Goal: Task Accomplishment & Management: Use online tool/utility

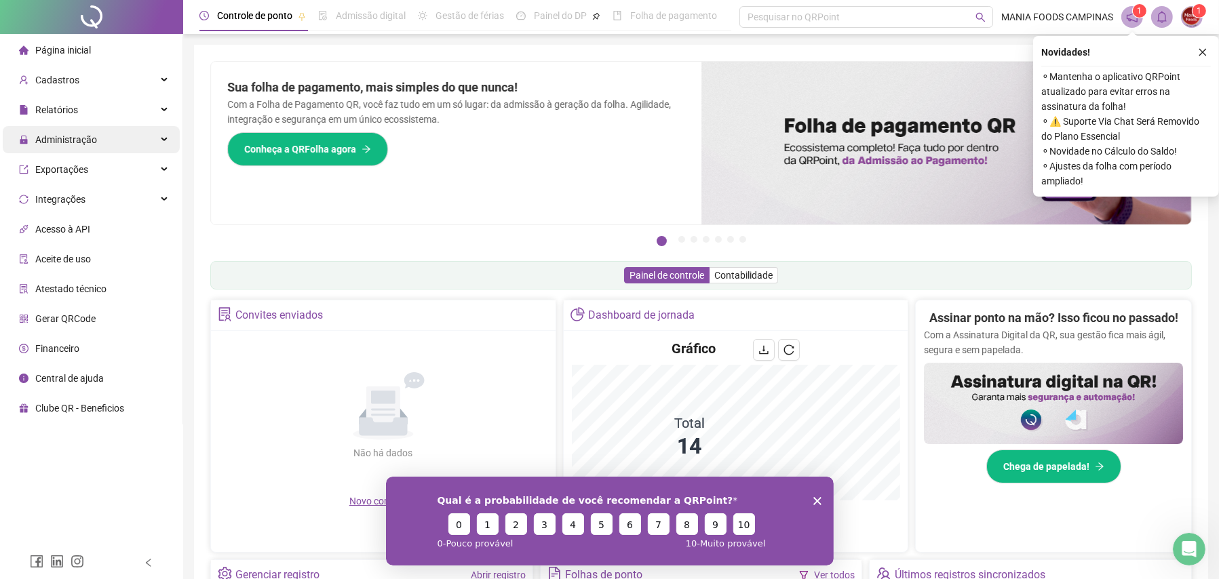
click at [92, 142] on span "Administração" at bounding box center [66, 139] width 62 height 11
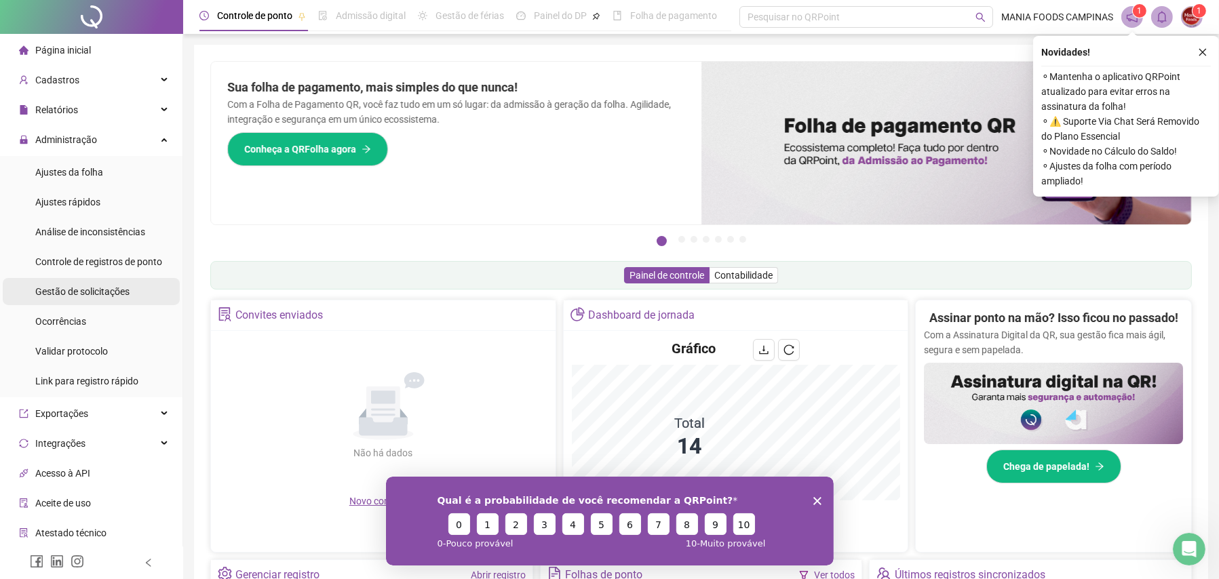
click at [74, 295] on span "Gestão de solicitações" at bounding box center [82, 291] width 94 height 11
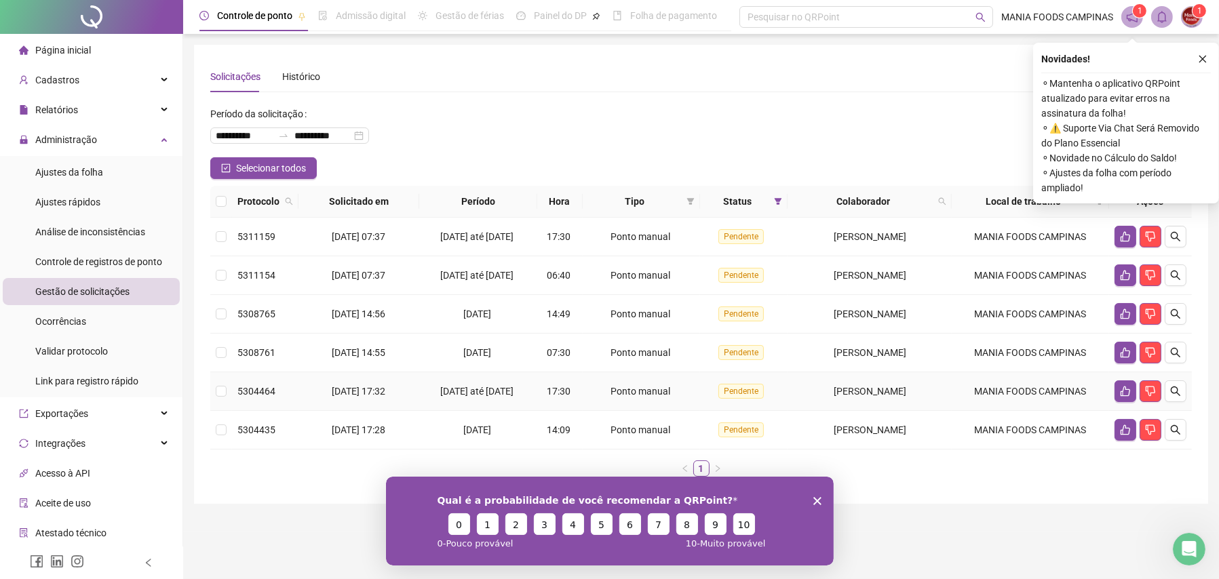
scroll to position [7, 0]
click at [811, 499] on div "Qual é a probabilidade de você recomendar a QRPoint? 0 1 2 3 4 5 6 7 8 9 10 0 -…" at bounding box center [609, 520] width 448 height 89
click at [817, 498] on icon "Encerrar pesquisa" at bounding box center [817, 501] width 8 height 8
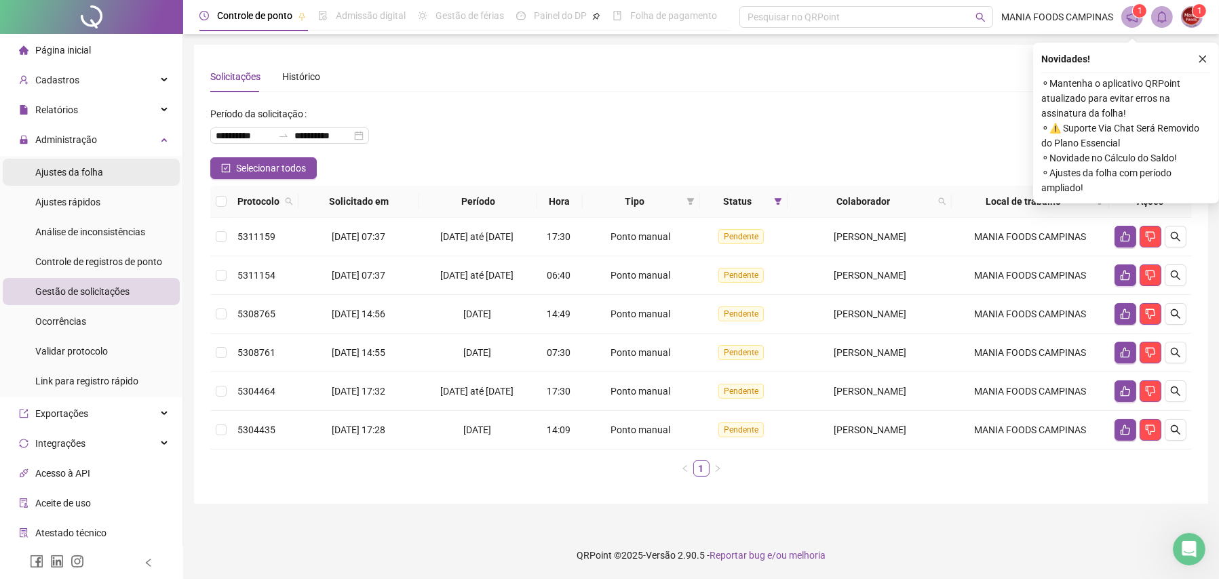
click at [85, 169] on span "Ajustes da folha" at bounding box center [69, 172] width 68 height 11
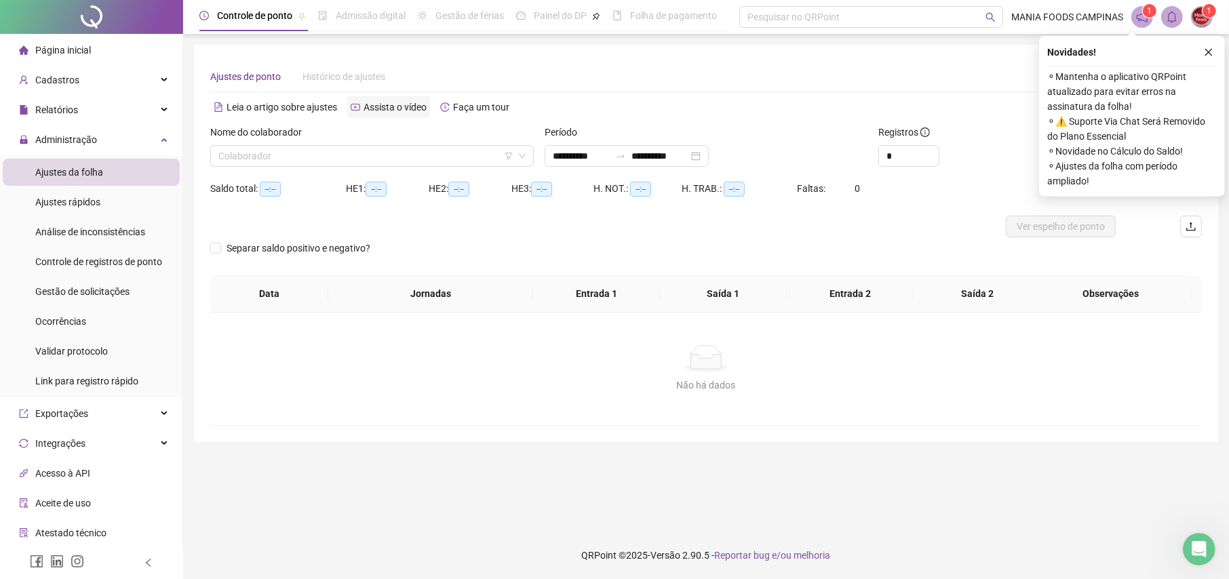
type input "**********"
click at [526, 157] on icon "down" at bounding box center [522, 156] width 8 height 8
click at [227, 146] on input "search" at bounding box center [365, 156] width 295 height 20
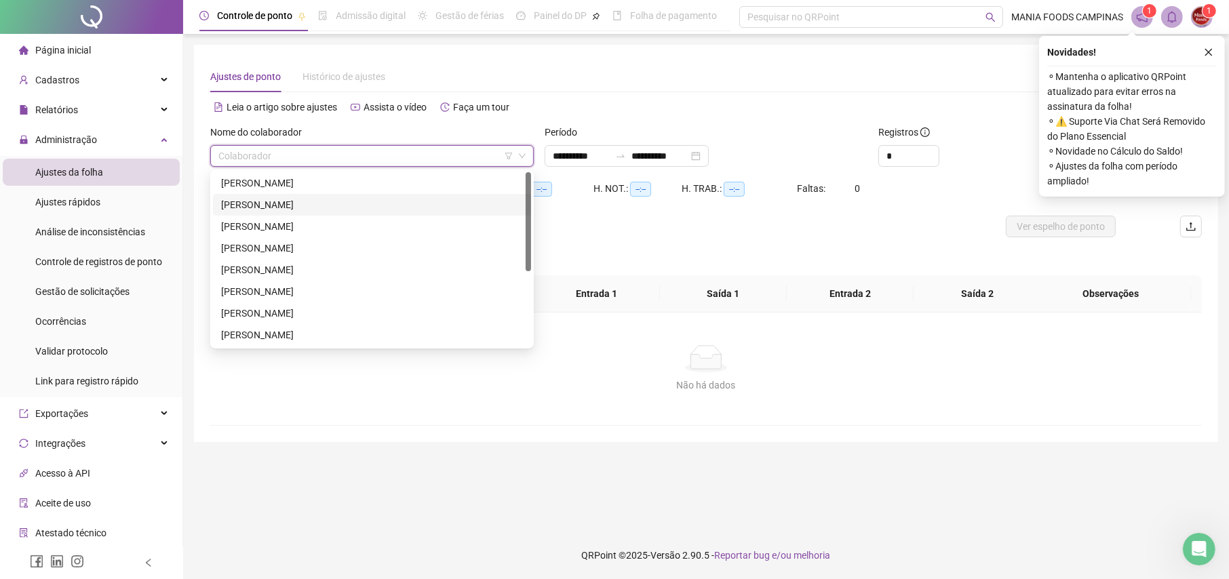
click at [241, 206] on div "[PERSON_NAME]" at bounding box center [372, 204] width 302 height 15
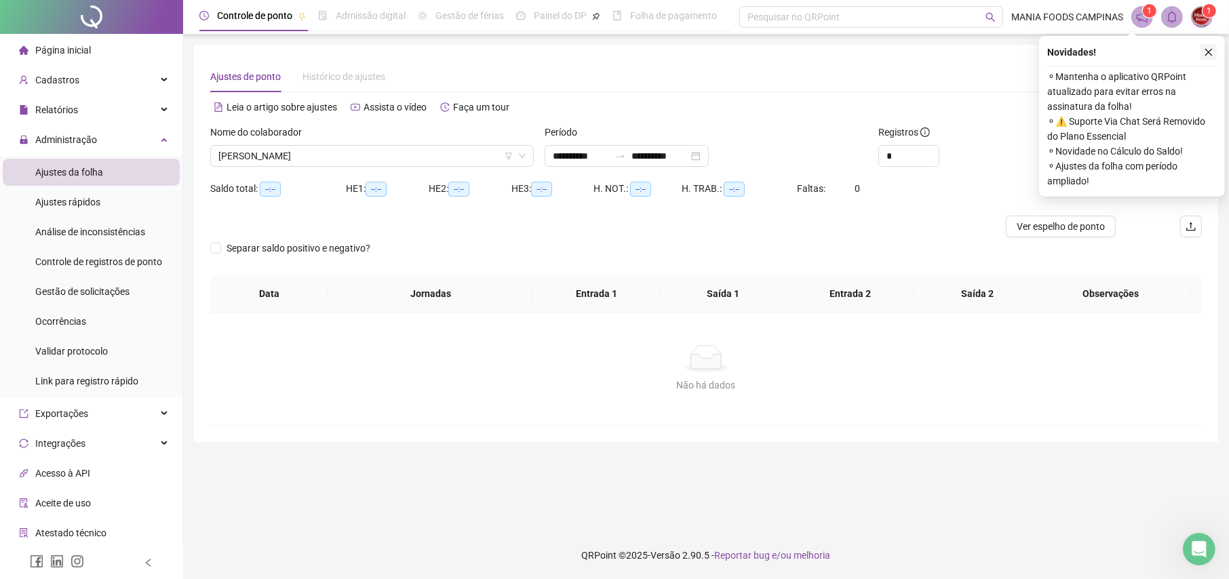
click at [1207, 49] on icon "close" at bounding box center [1208, 51] width 9 height 9
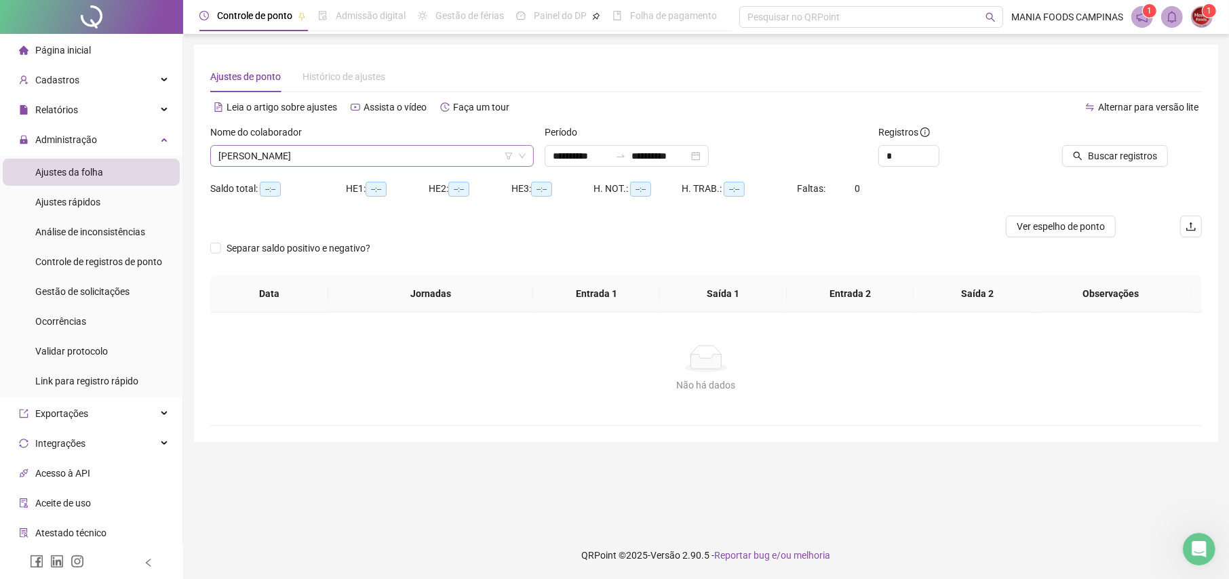
click at [305, 159] on span "[PERSON_NAME]" at bounding box center [371, 156] width 307 height 20
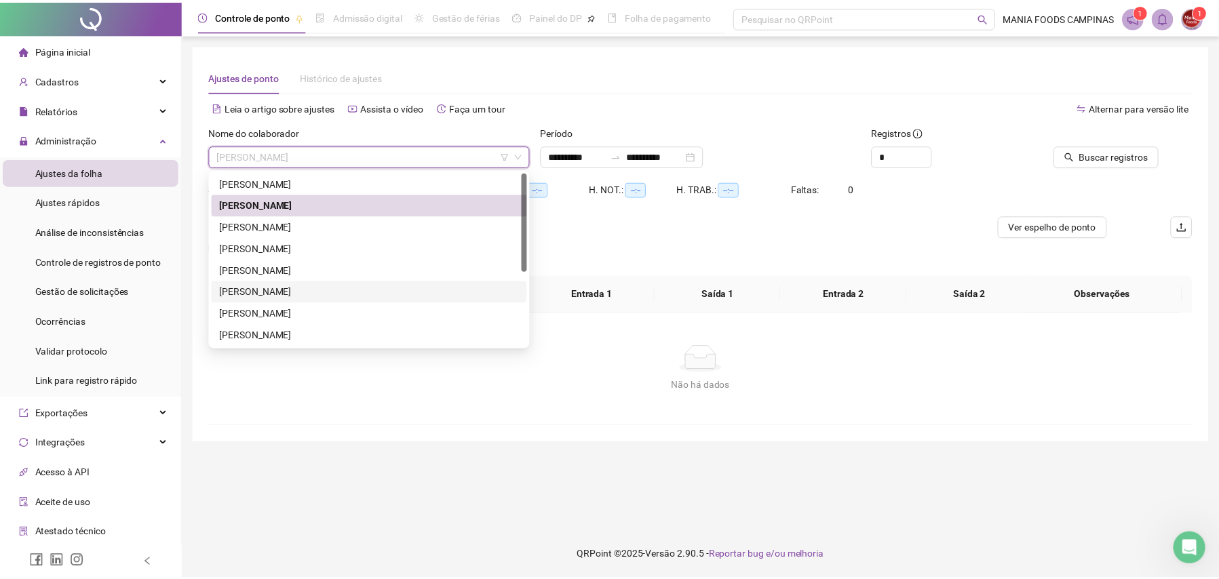
scroll to position [130, 0]
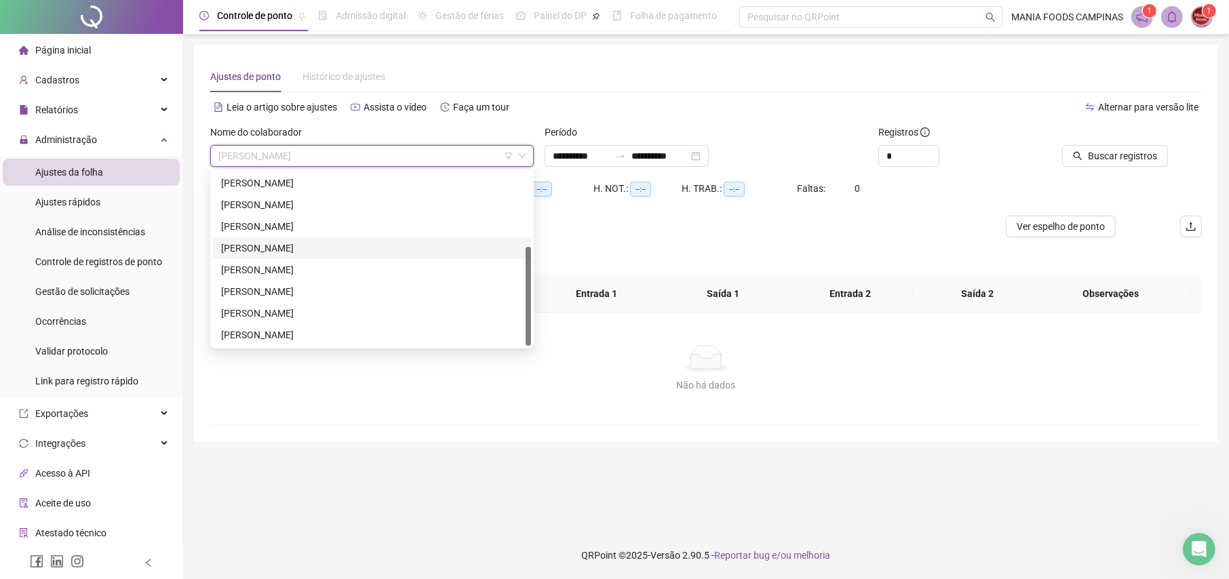
click at [263, 246] on div "[PERSON_NAME]" at bounding box center [372, 248] width 302 height 15
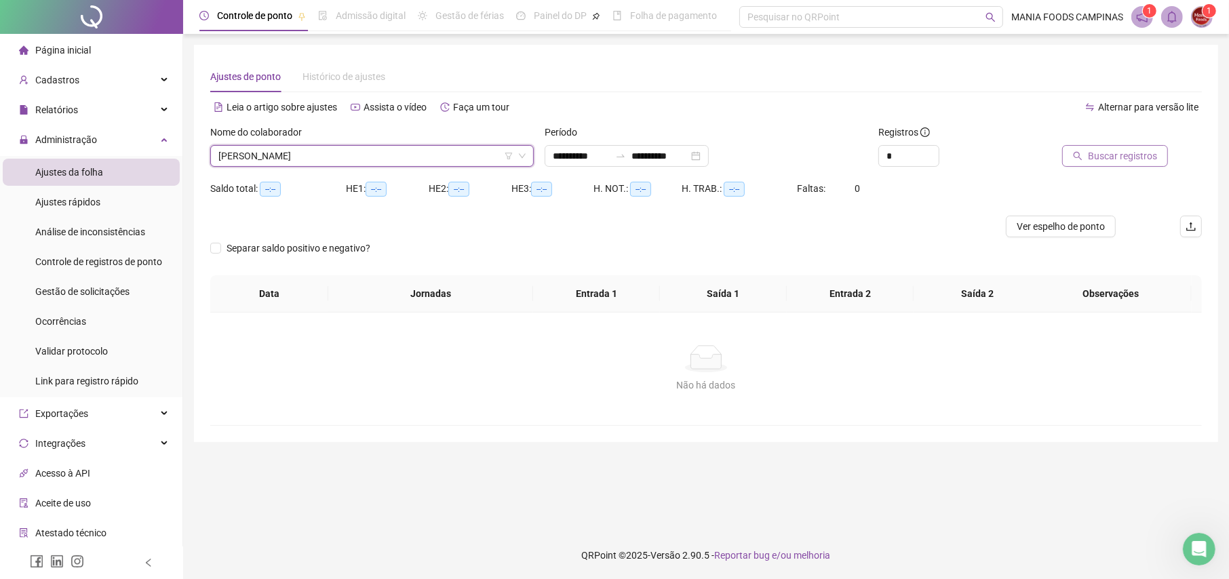
click at [1108, 163] on span "Buscar registros" at bounding box center [1122, 156] width 69 height 15
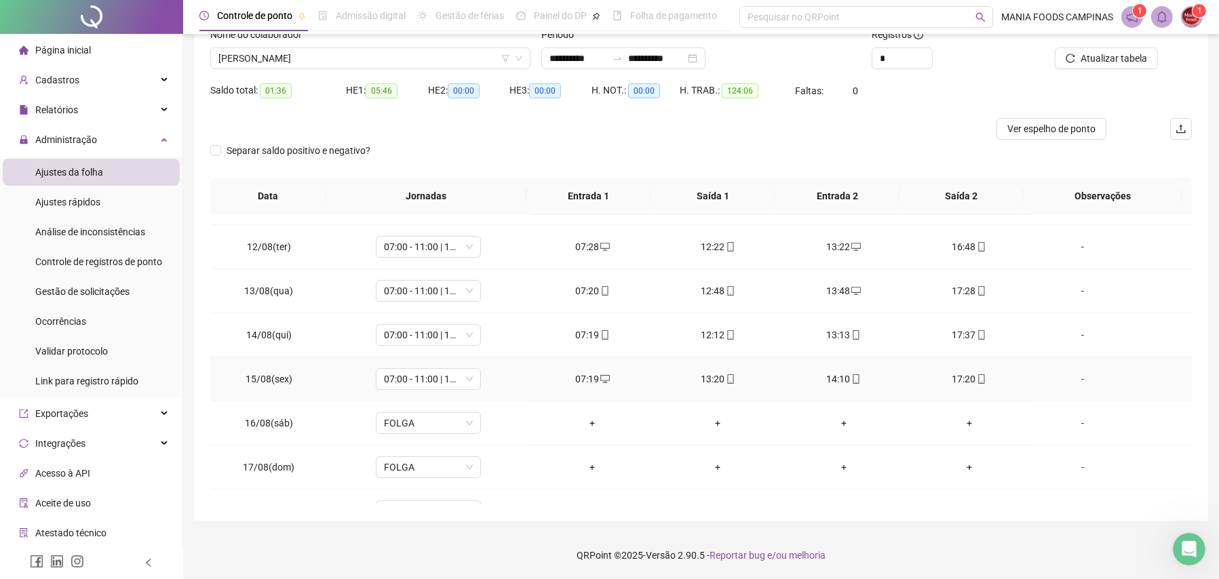
scroll to position [590, 0]
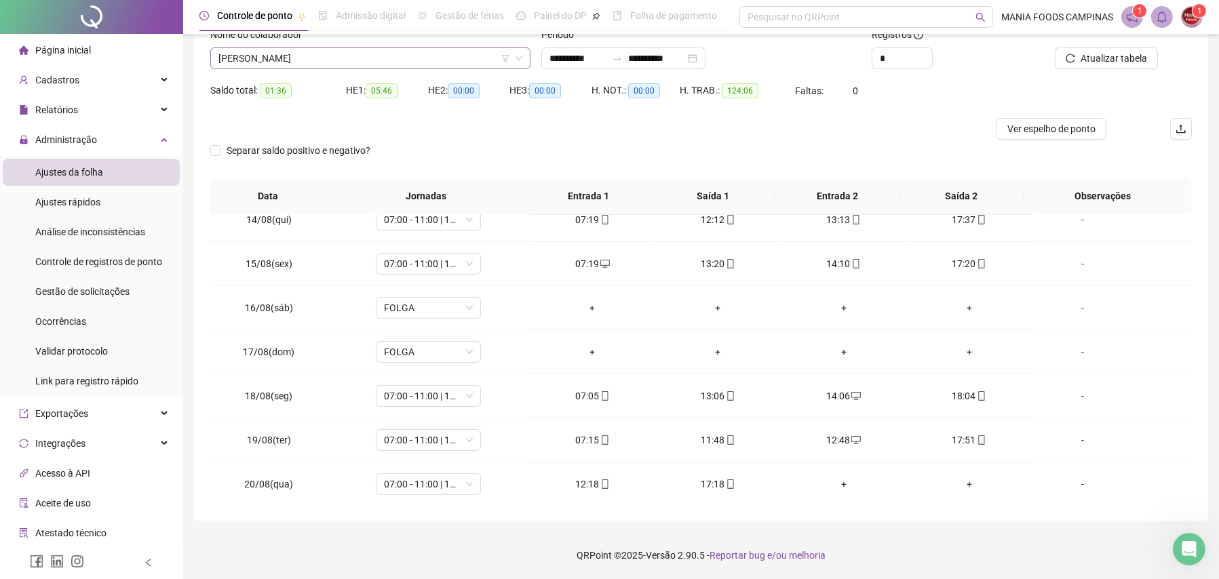
click at [352, 54] on span "[PERSON_NAME]" at bounding box center [370, 58] width 304 height 20
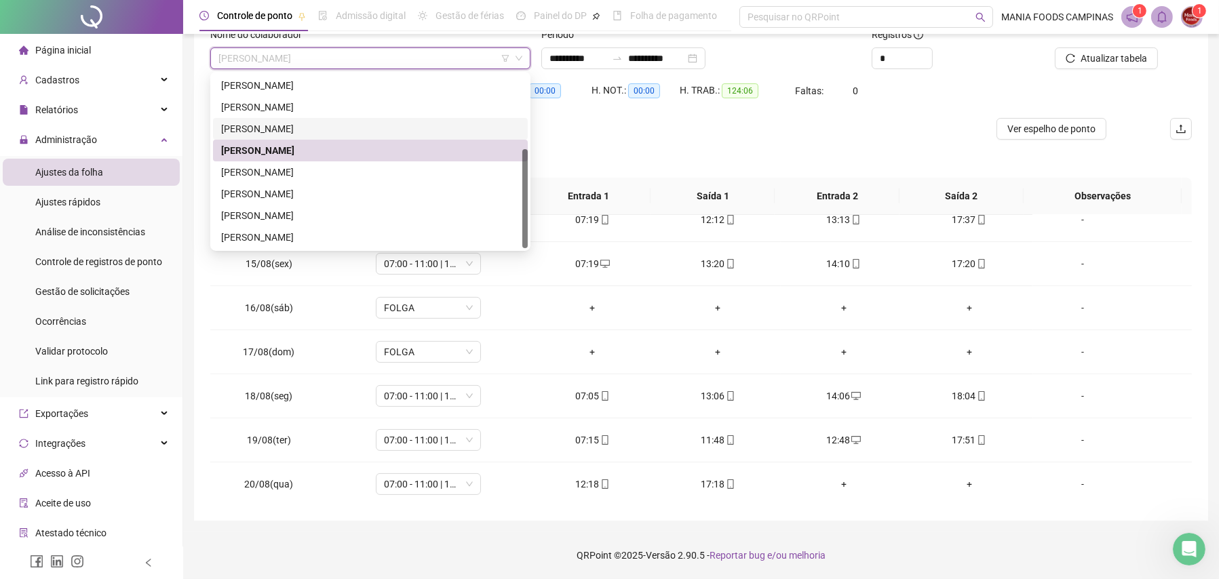
scroll to position [0, 0]
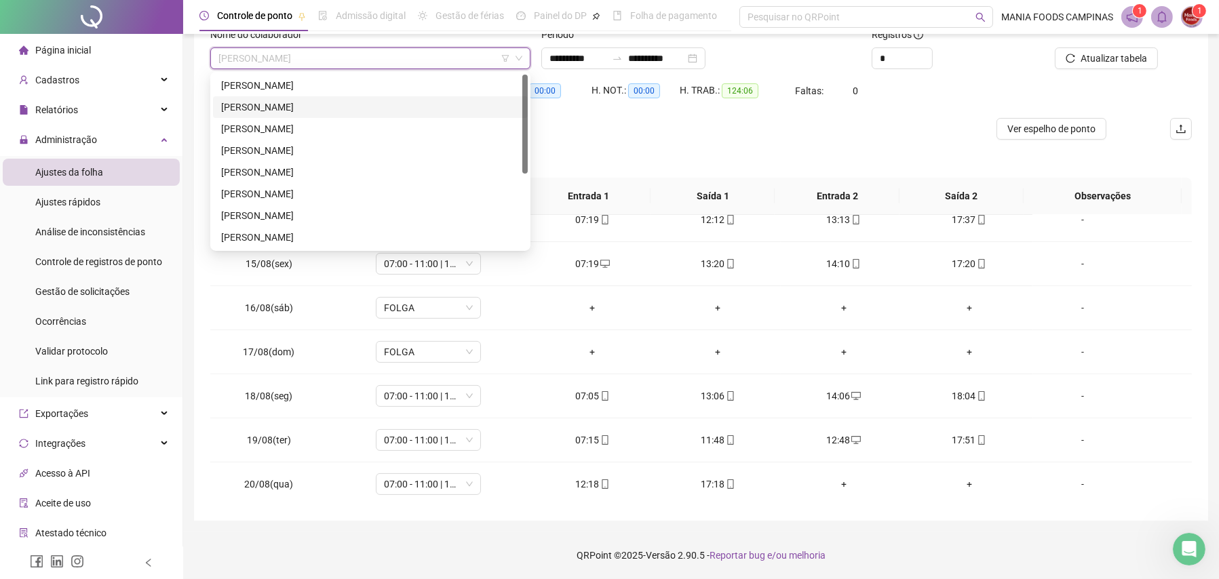
click at [291, 109] on div "[PERSON_NAME]" at bounding box center [370, 107] width 298 height 15
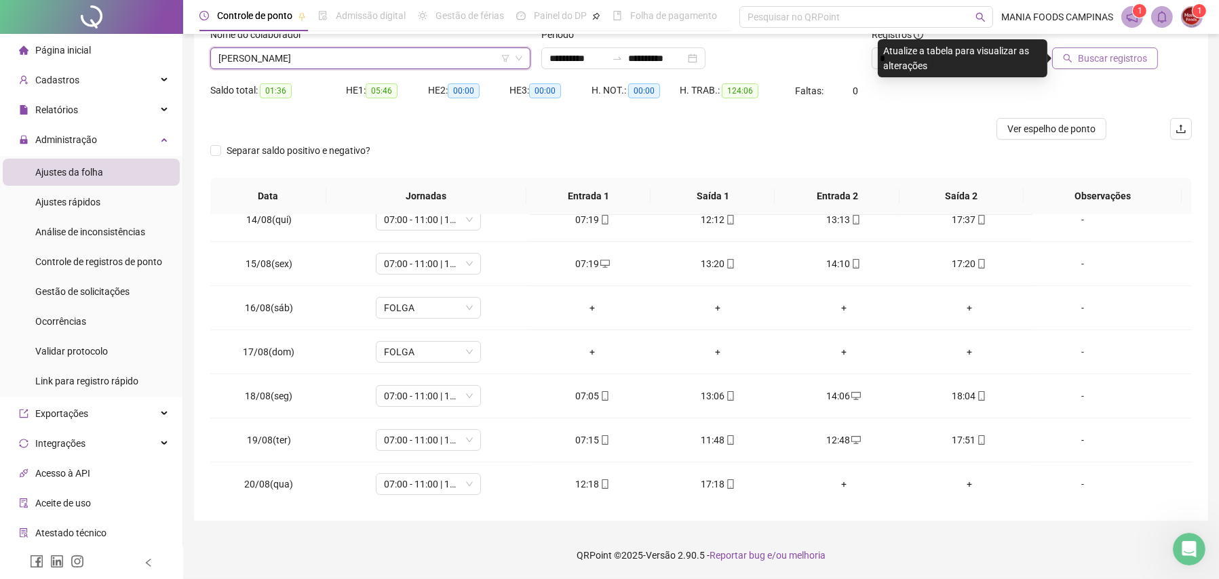
click at [1062, 62] on button "Buscar registros" at bounding box center [1105, 58] width 106 height 22
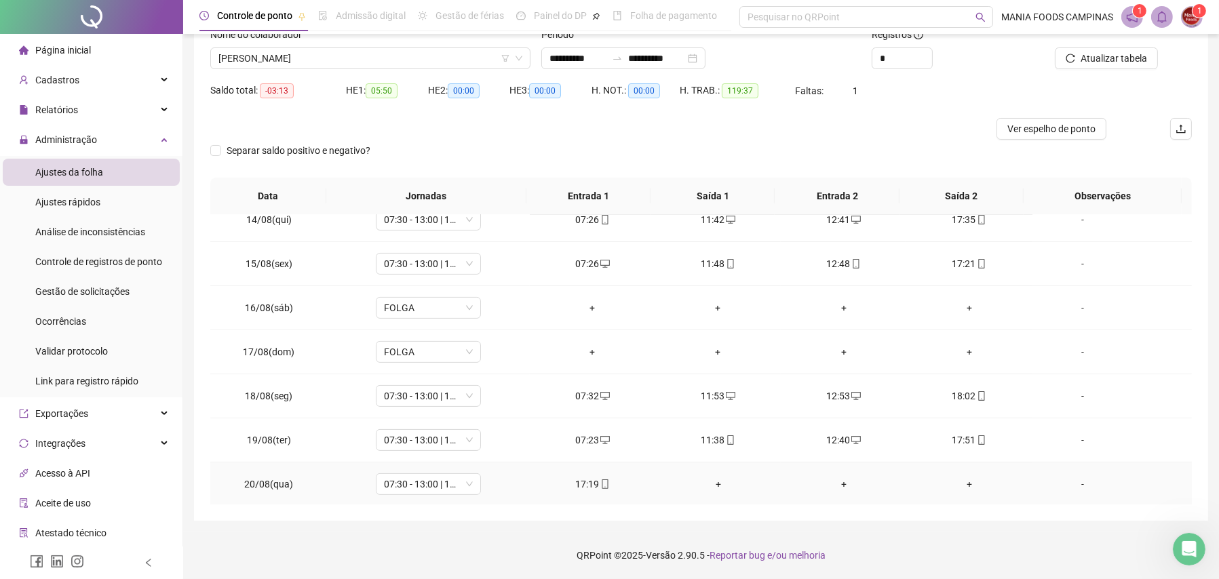
click at [714, 487] on div "+" at bounding box center [718, 484] width 104 height 15
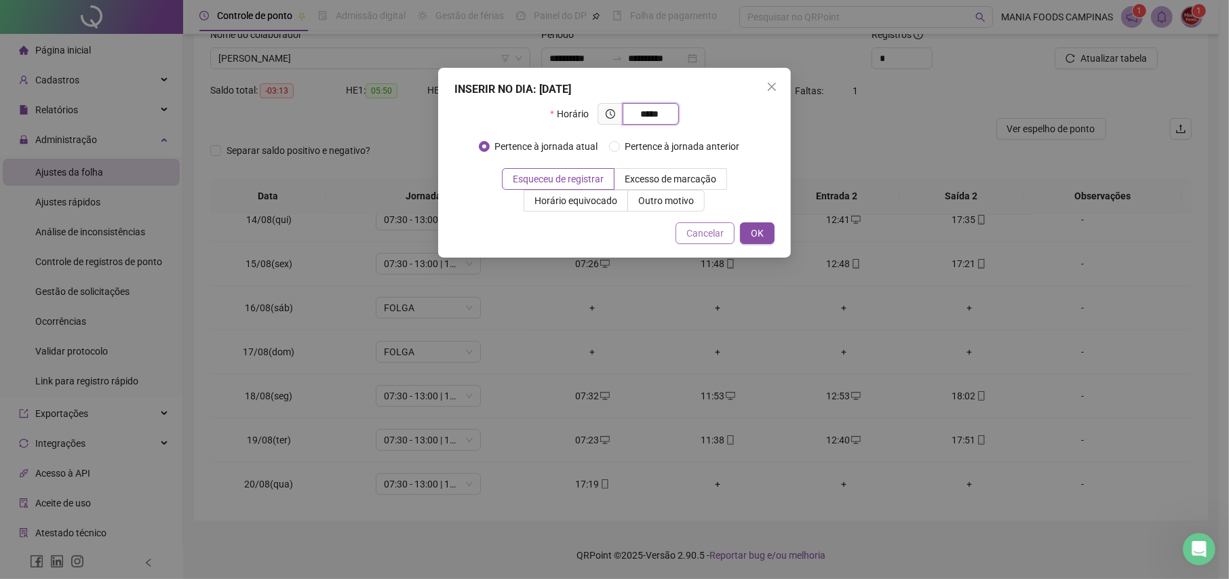
type input "*****"
click at [712, 234] on span "Cancelar" at bounding box center [704, 233] width 37 height 15
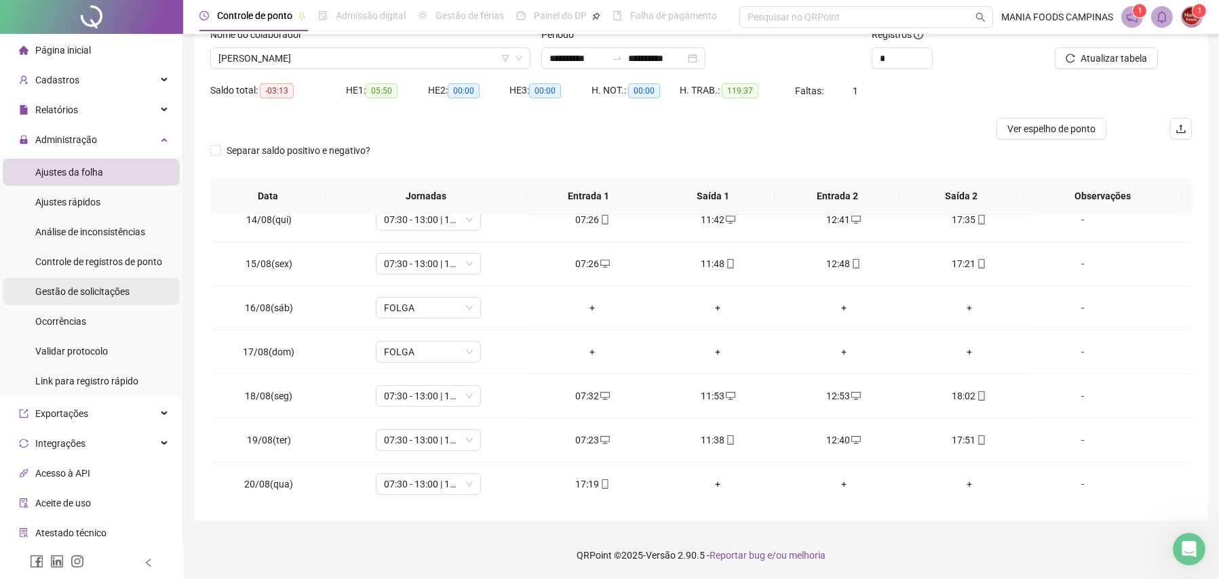
click at [88, 290] on span "Gestão de solicitações" at bounding box center [82, 291] width 94 height 11
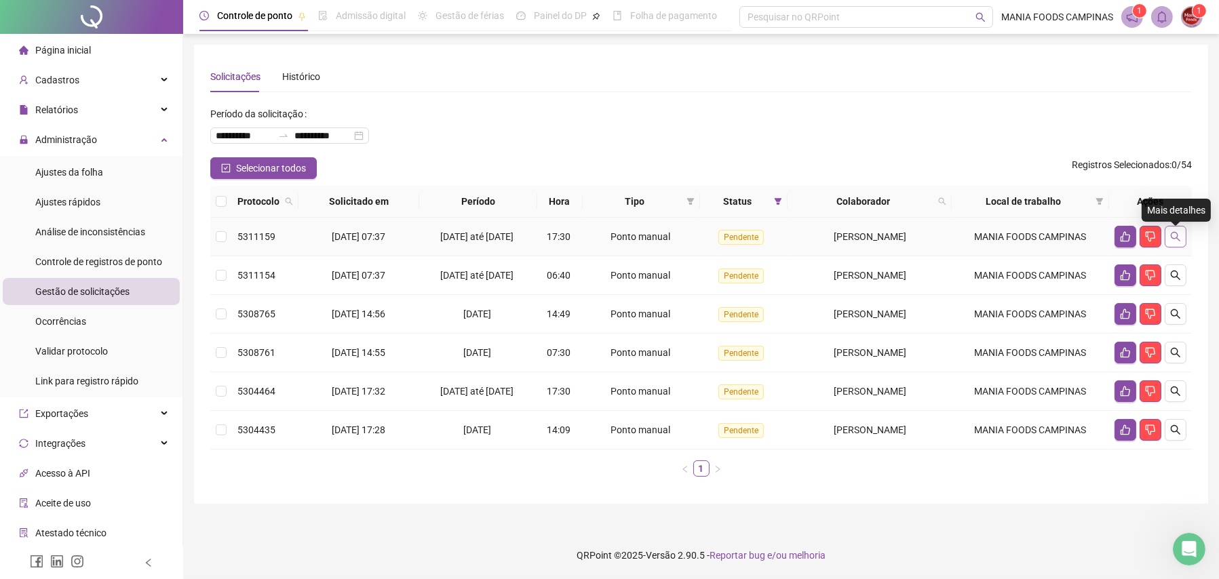
click at [1172, 239] on icon "search" at bounding box center [1175, 236] width 11 height 11
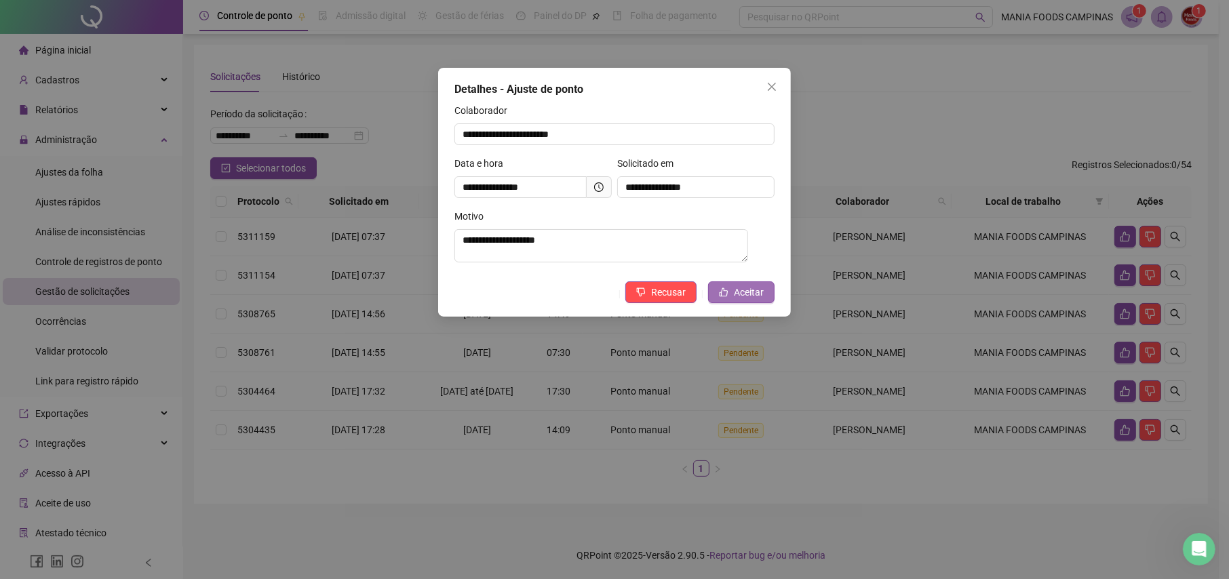
click at [743, 286] on button "Aceitar" at bounding box center [741, 293] width 66 height 22
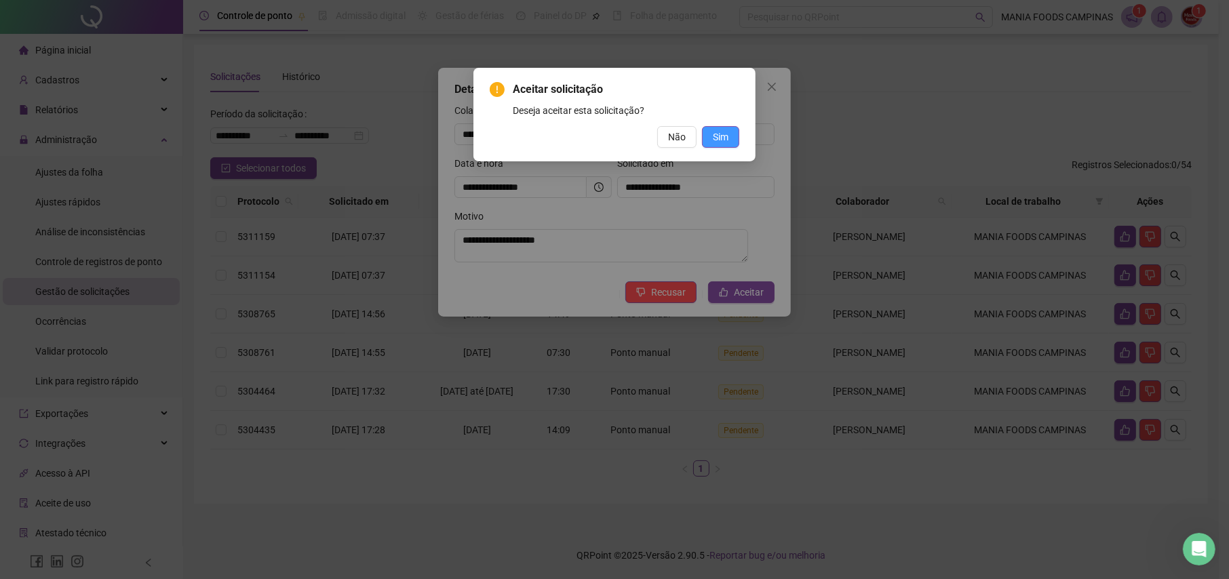
click at [732, 134] on button "Sim" at bounding box center [720, 137] width 37 height 22
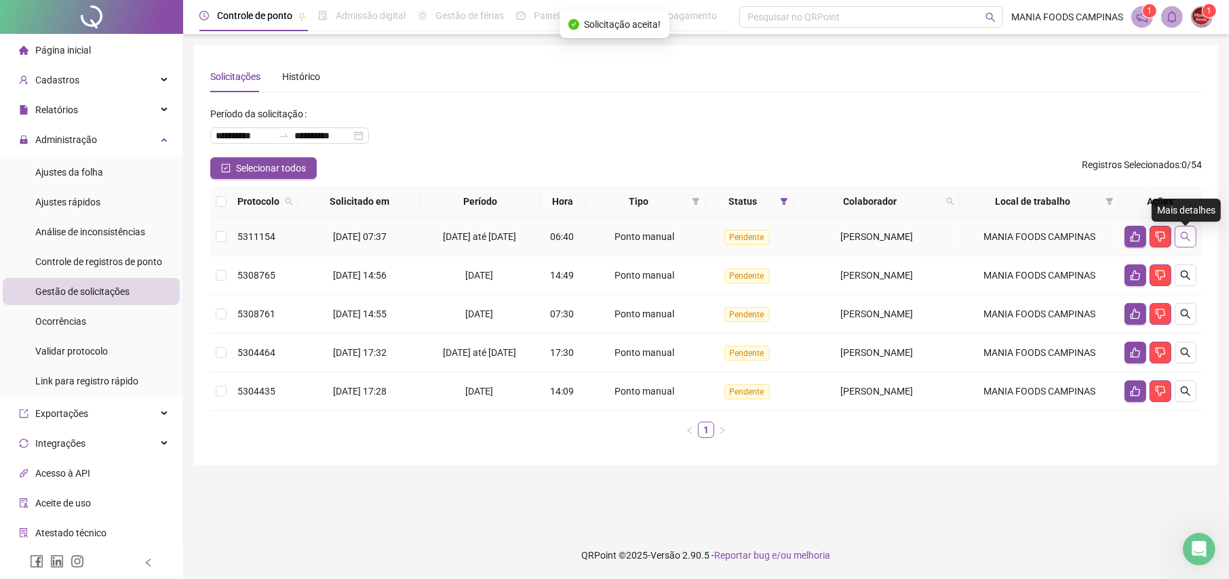
click at [1190, 241] on icon "search" at bounding box center [1185, 236] width 11 height 11
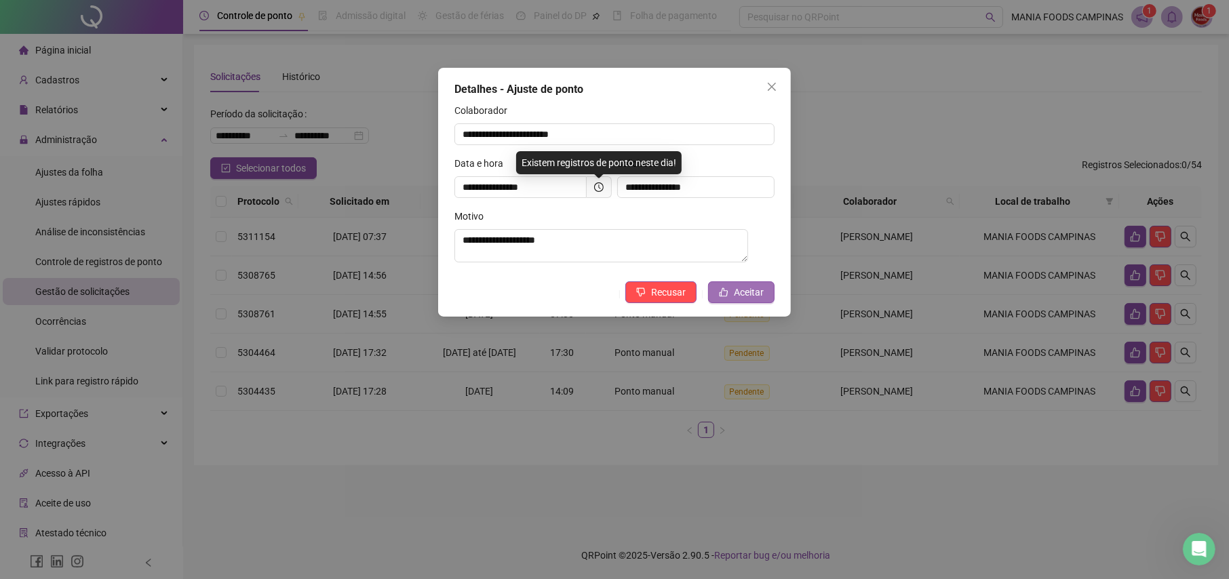
click at [748, 293] on span "Aceitar" at bounding box center [749, 292] width 30 height 15
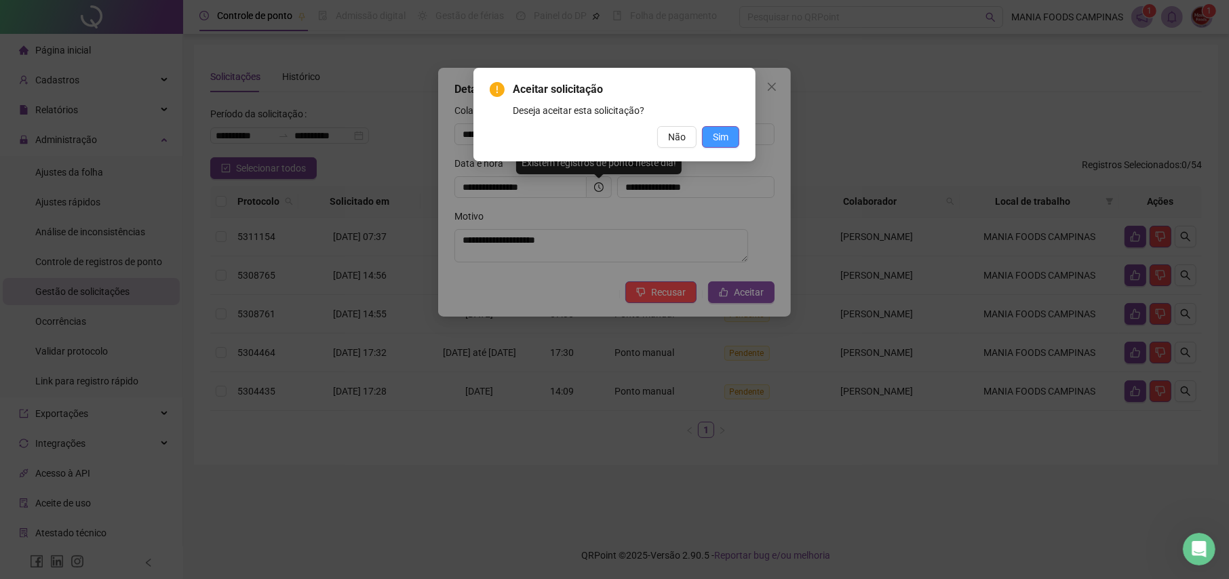
click at [730, 126] on button "Sim" at bounding box center [720, 137] width 37 height 22
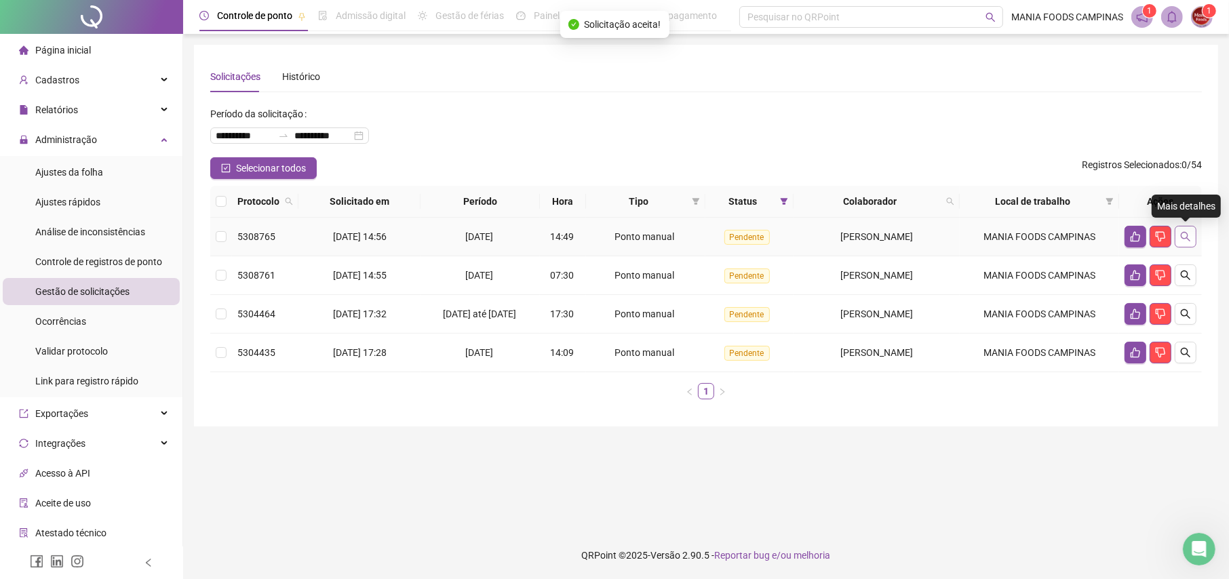
click at [1184, 234] on icon "search" at bounding box center [1185, 236] width 11 height 11
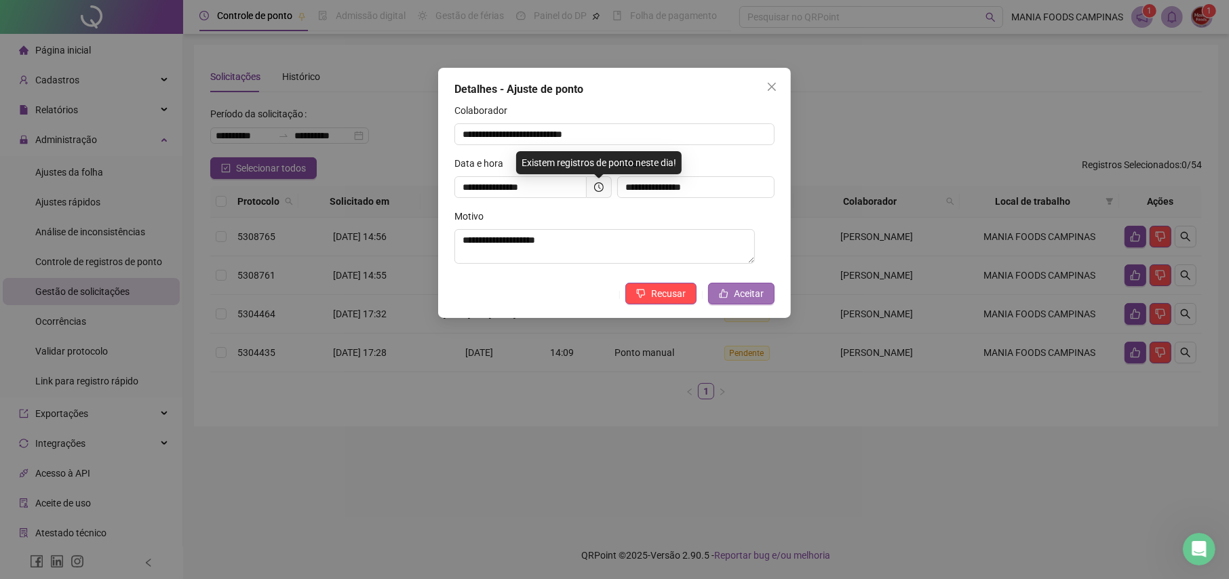
click at [729, 296] on button "Aceitar" at bounding box center [741, 294] width 66 height 22
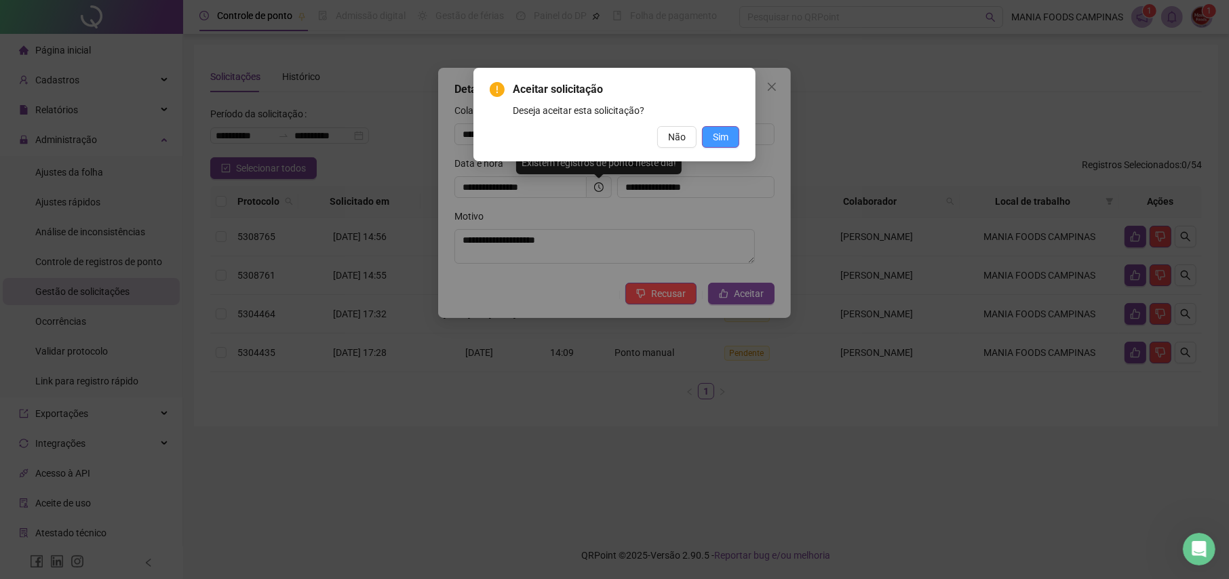
click at [726, 142] on span "Sim" at bounding box center [721, 137] width 16 height 15
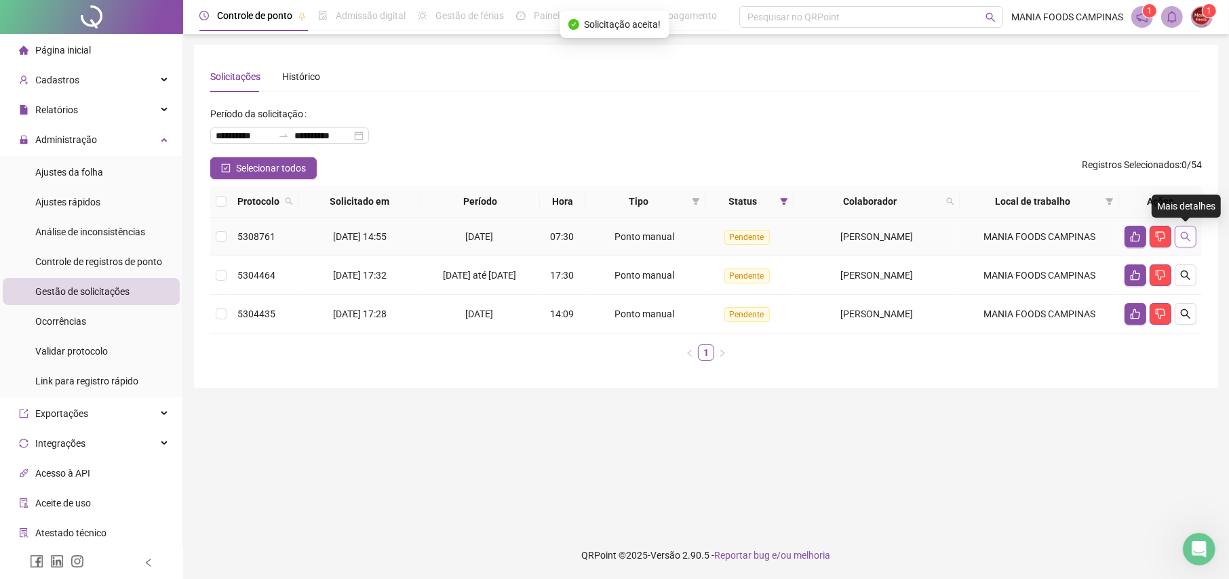
click at [1188, 227] on button "button" at bounding box center [1186, 237] width 22 height 22
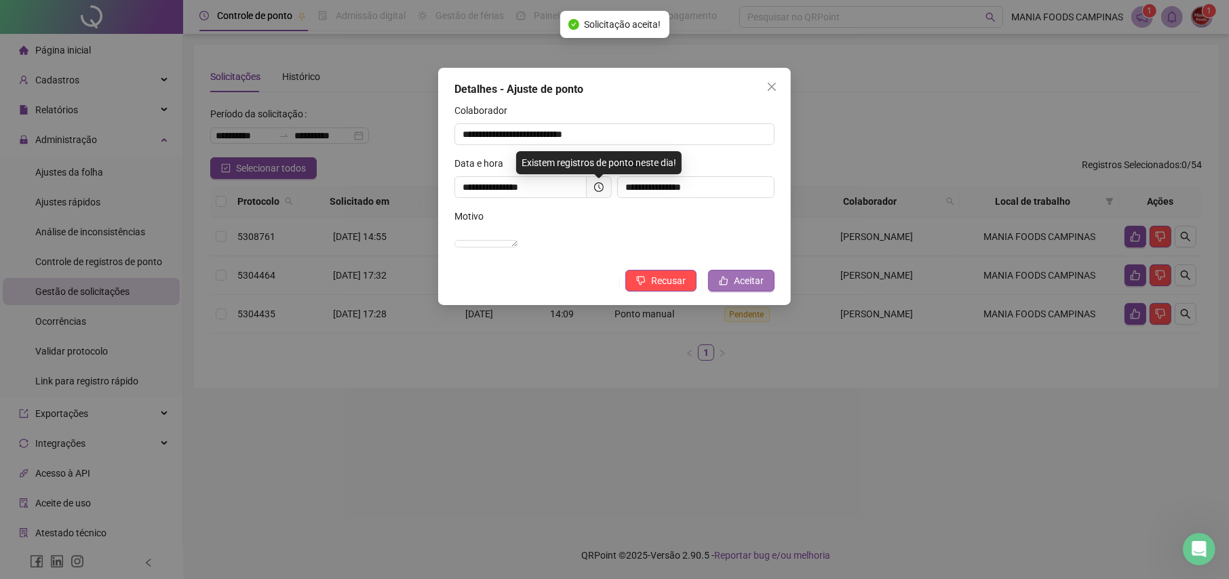
click at [748, 288] on span "Aceitar" at bounding box center [749, 280] width 30 height 15
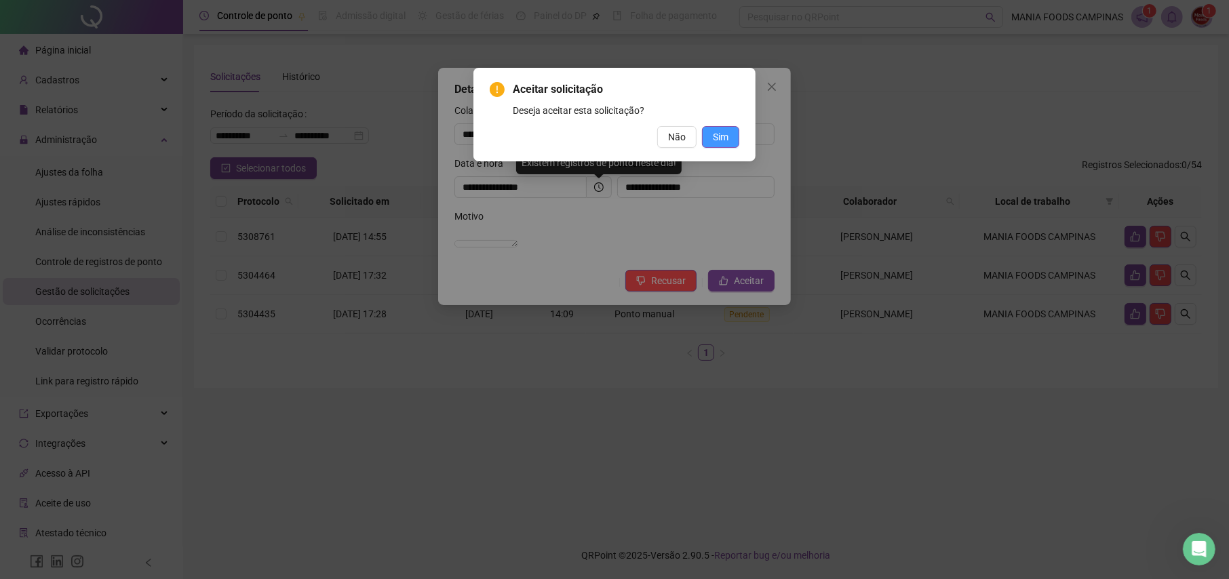
click at [727, 137] on span "Sim" at bounding box center [721, 137] width 16 height 15
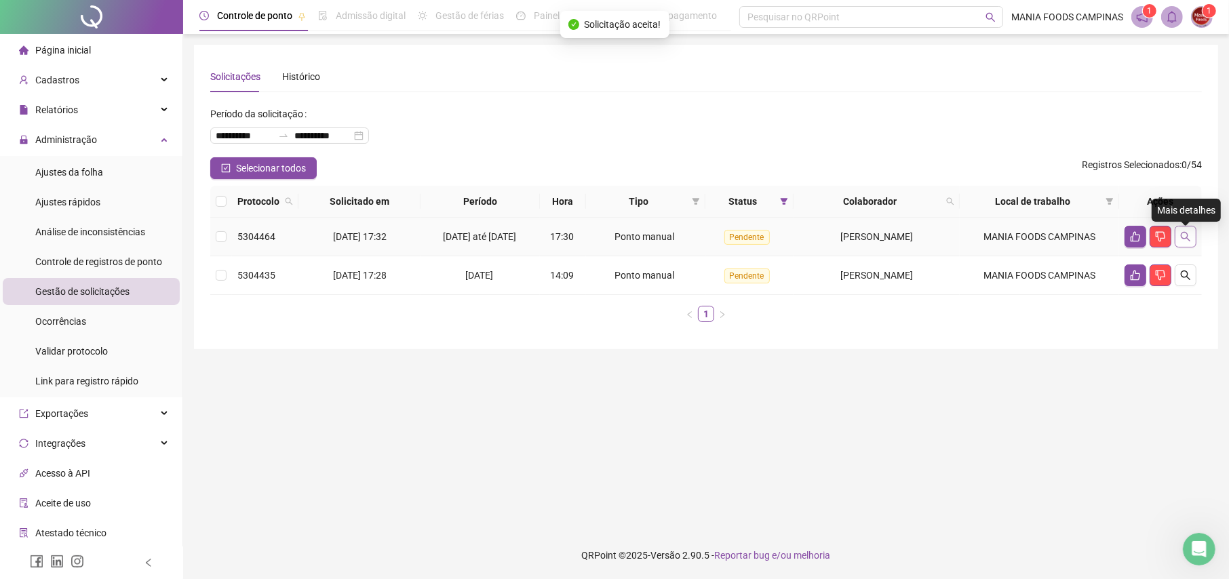
click at [1186, 242] on icon "search" at bounding box center [1185, 236] width 11 height 11
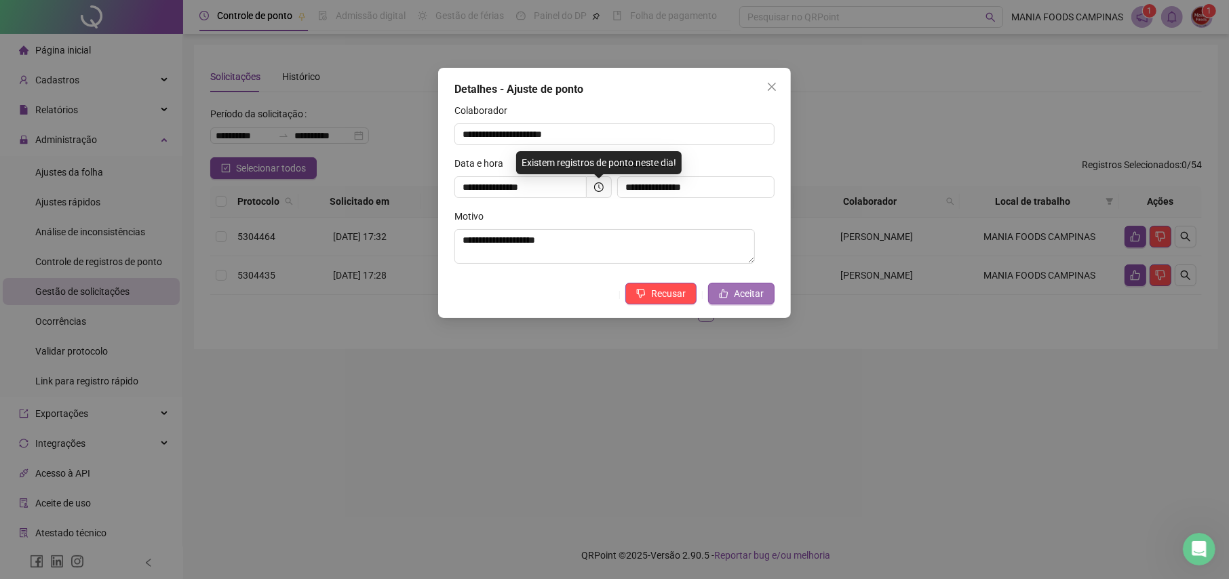
click at [737, 292] on span "Aceitar" at bounding box center [749, 293] width 30 height 15
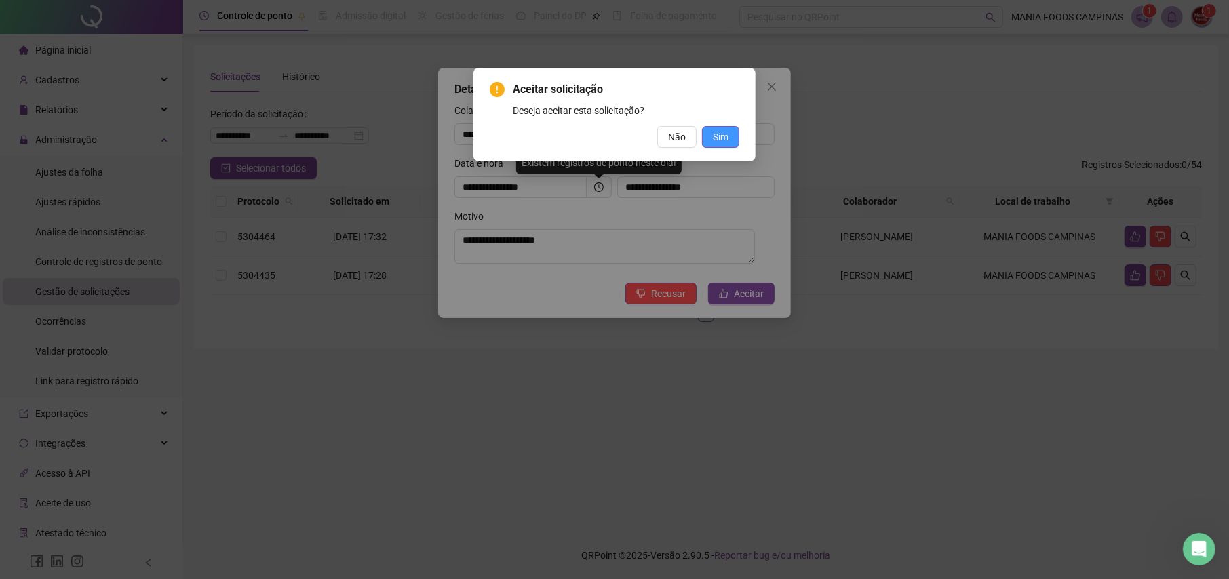
click at [721, 140] on span "Sim" at bounding box center [721, 137] width 16 height 15
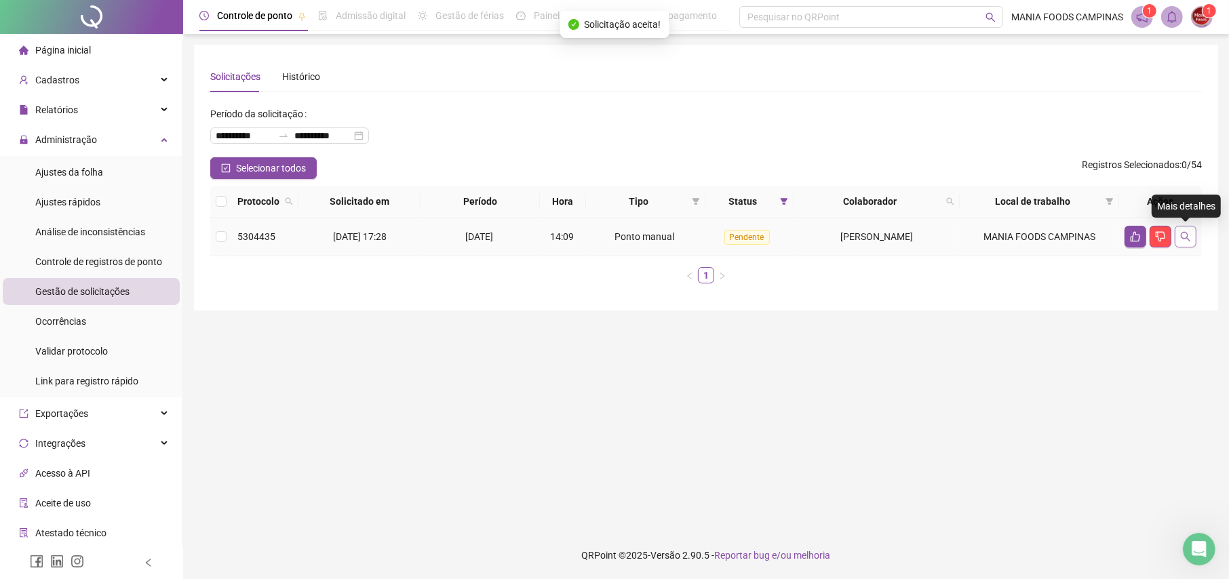
click at [1182, 235] on icon "search" at bounding box center [1185, 236] width 11 height 11
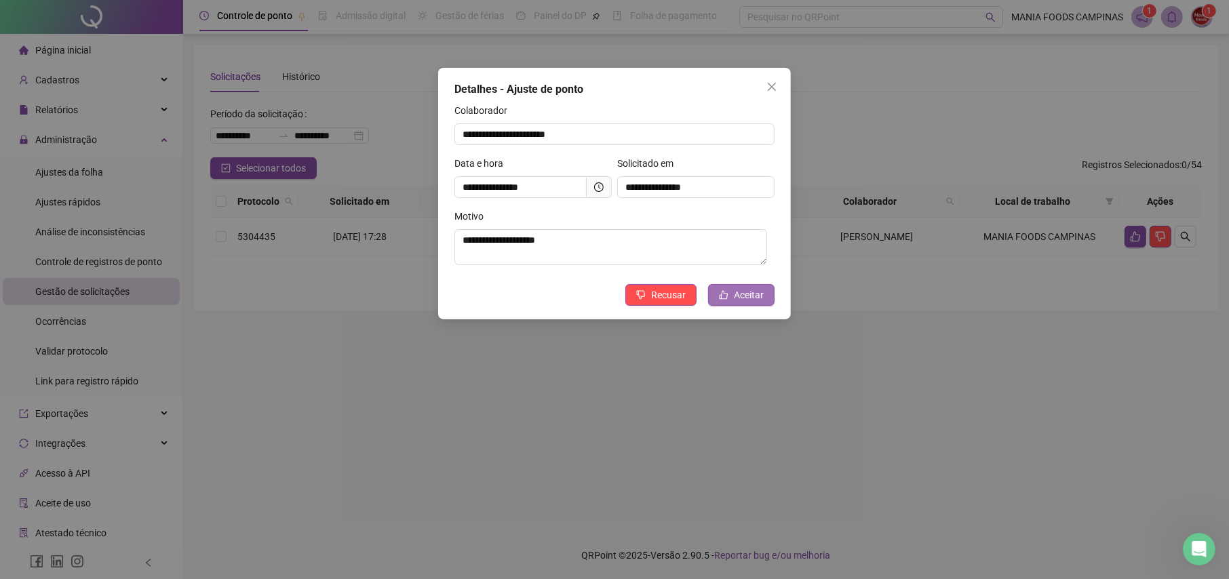
click at [735, 288] on button "Aceitar" at bounding box center [741, 295] width 66 height 22
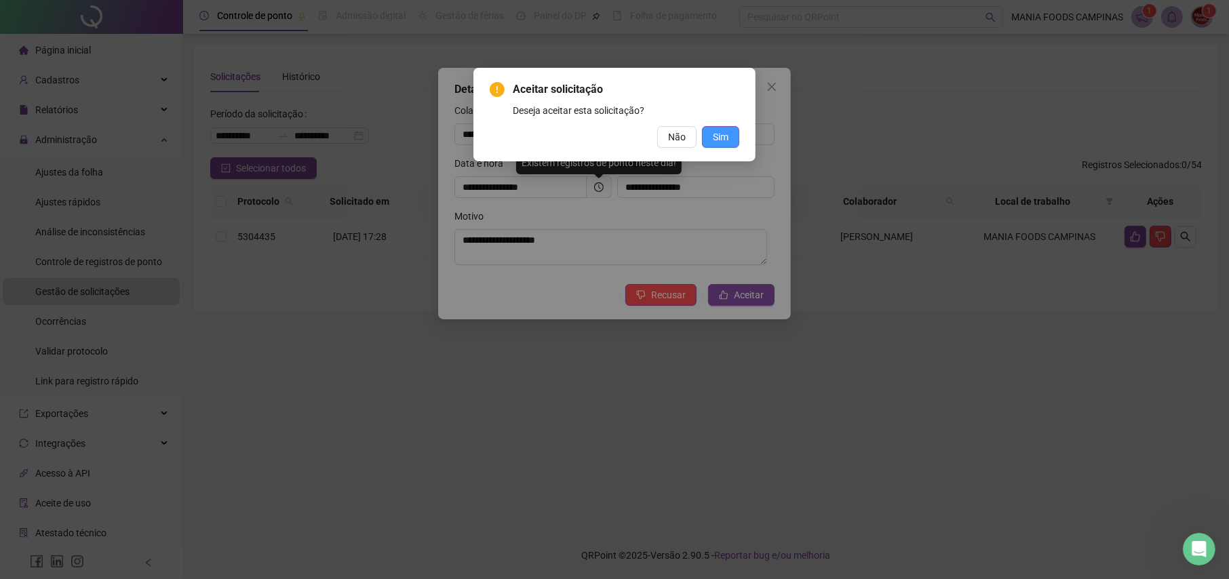
click at [725, 133] on span "Sim" at bounding box center [721, 137] width 16 height 15
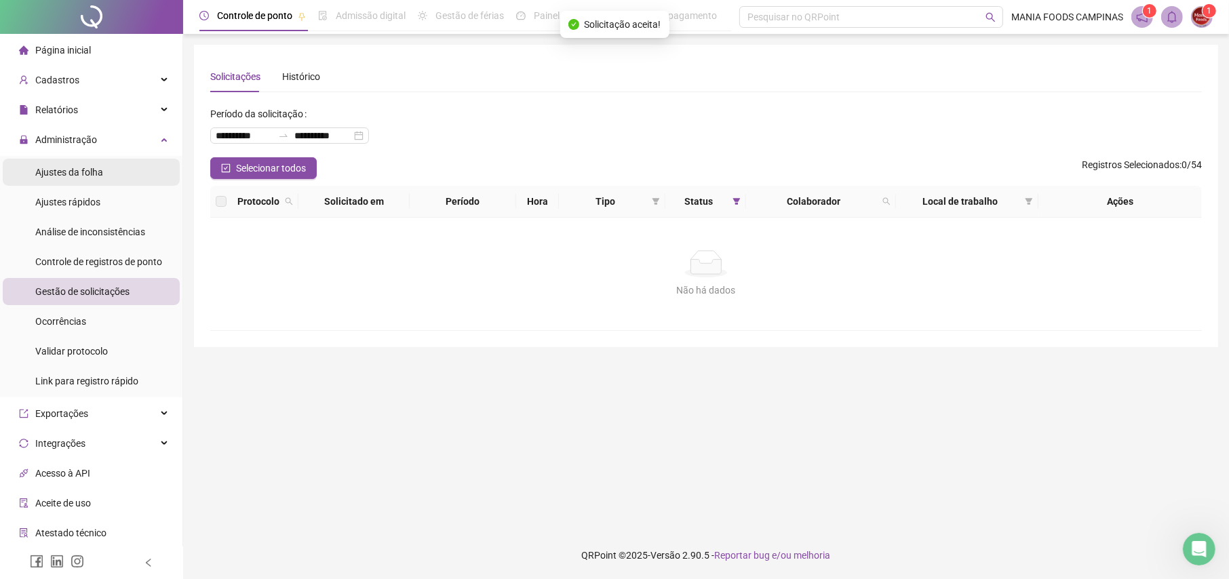
click at [71, 178] on span "Ajustes da folha" at bounding box center [69, 172] width 68 height 11
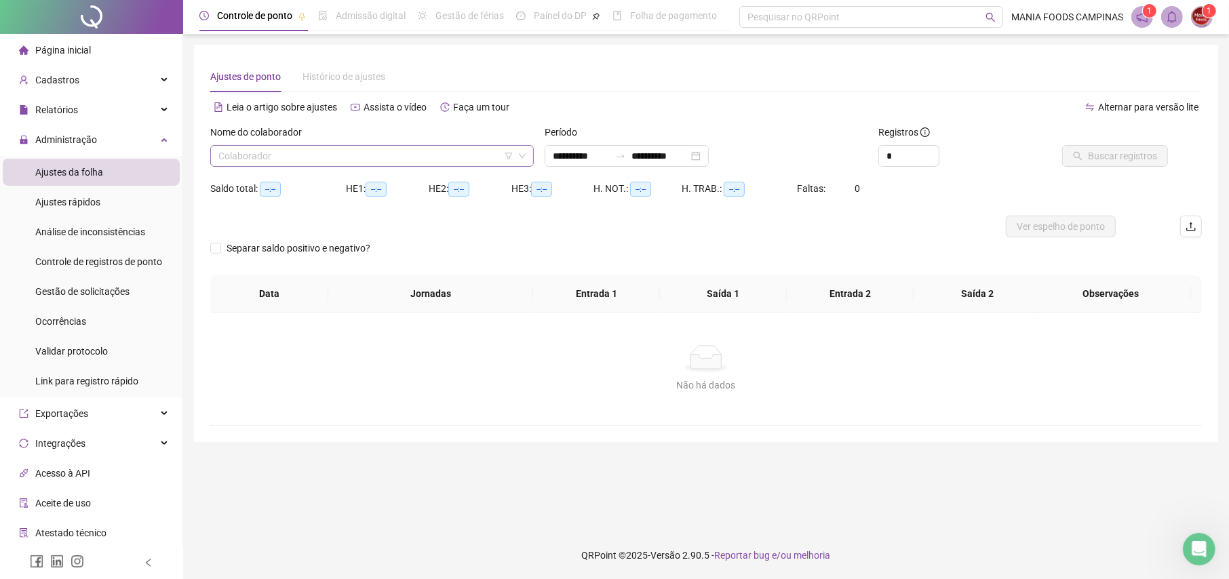
type input "**********"
click at [326, 156] on input "search" at bounding box center [365, 156] width 295 height 20
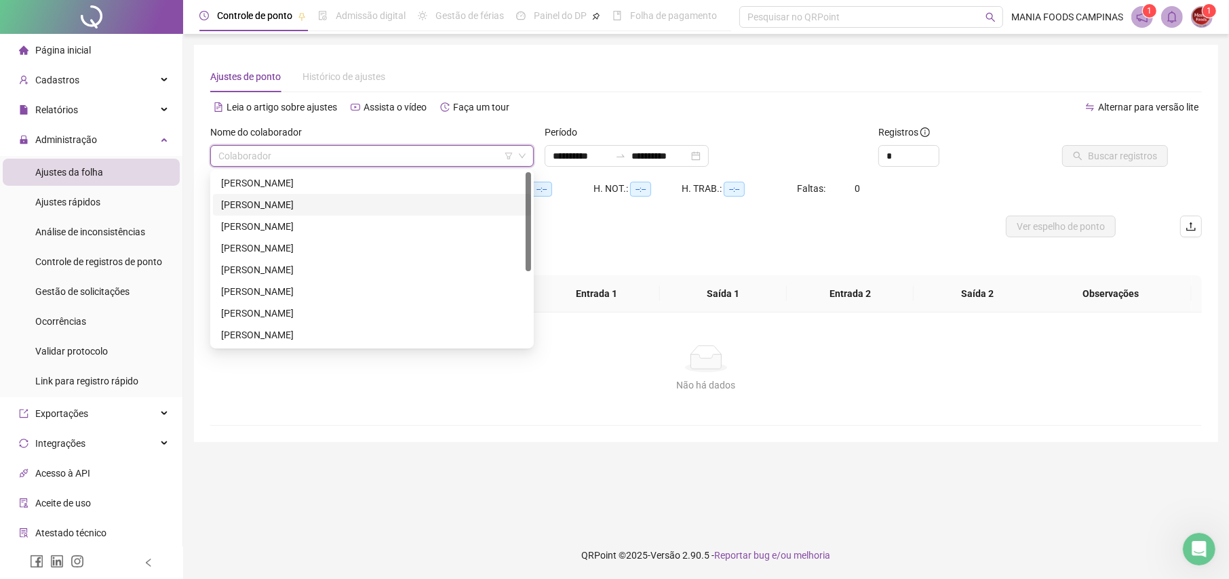
click at [289, 203] on div "[PERSON_NAME]" at bounding box center [372, 204] width 302 height 15
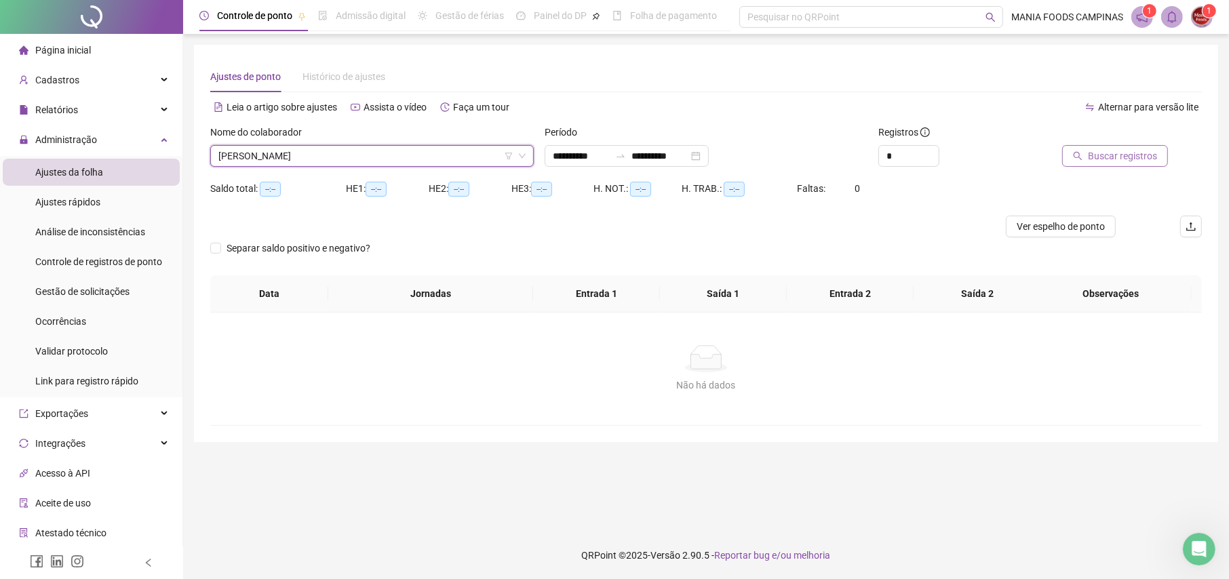
click at [1076, 150] on button "Buscar registros" at bounding box center [1115, 156] width 106 height 22
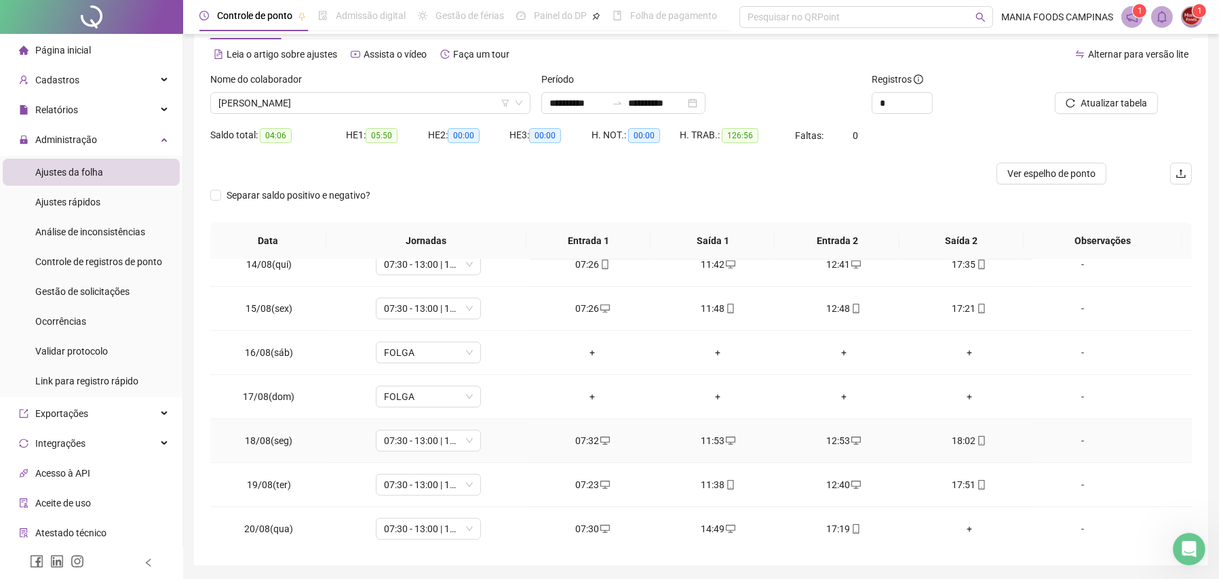
scroll to position [98, 0]
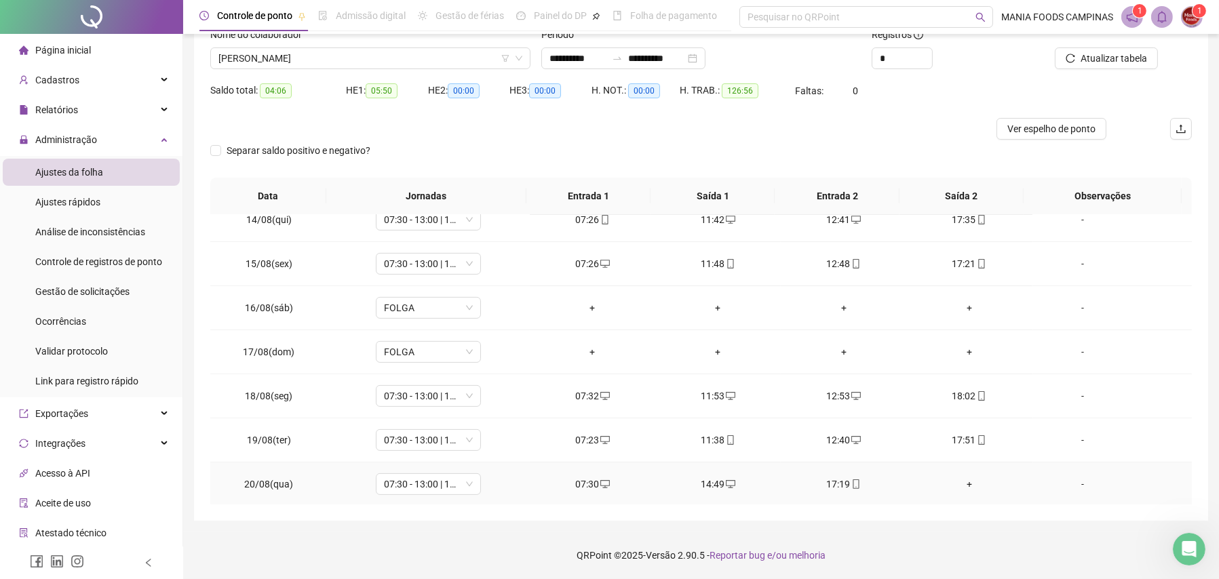
click at [961, 484] on div "+" at bounding box center [969, 484] width 104 height 15
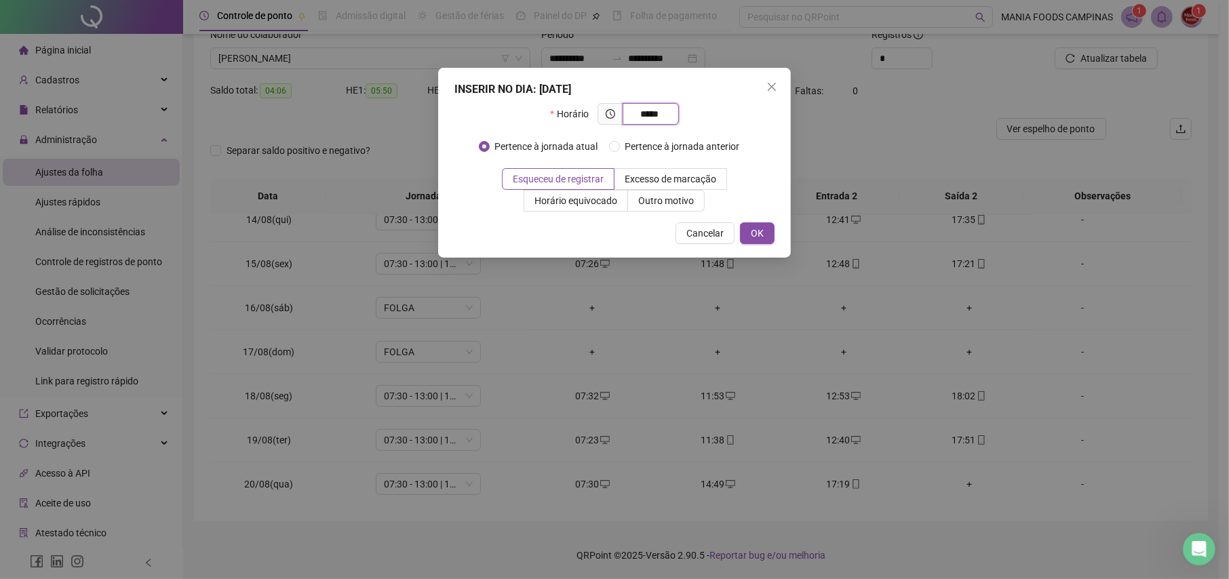
type input "*****"
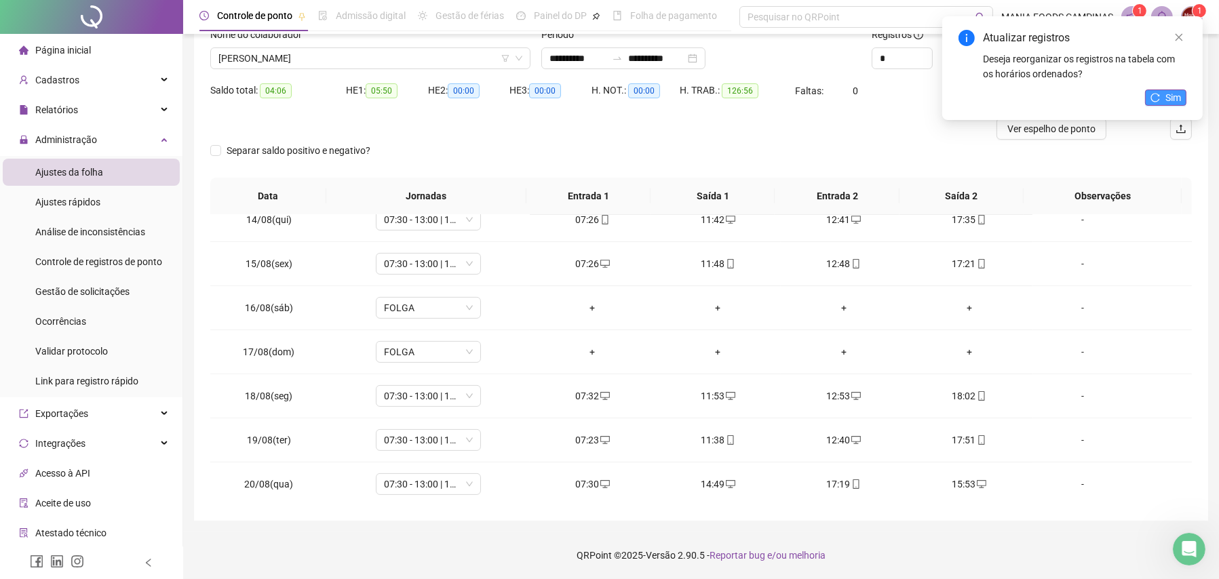
click at [1168, 92] on span "Sim" at bounding box center [1173, 97] width 16 height 15
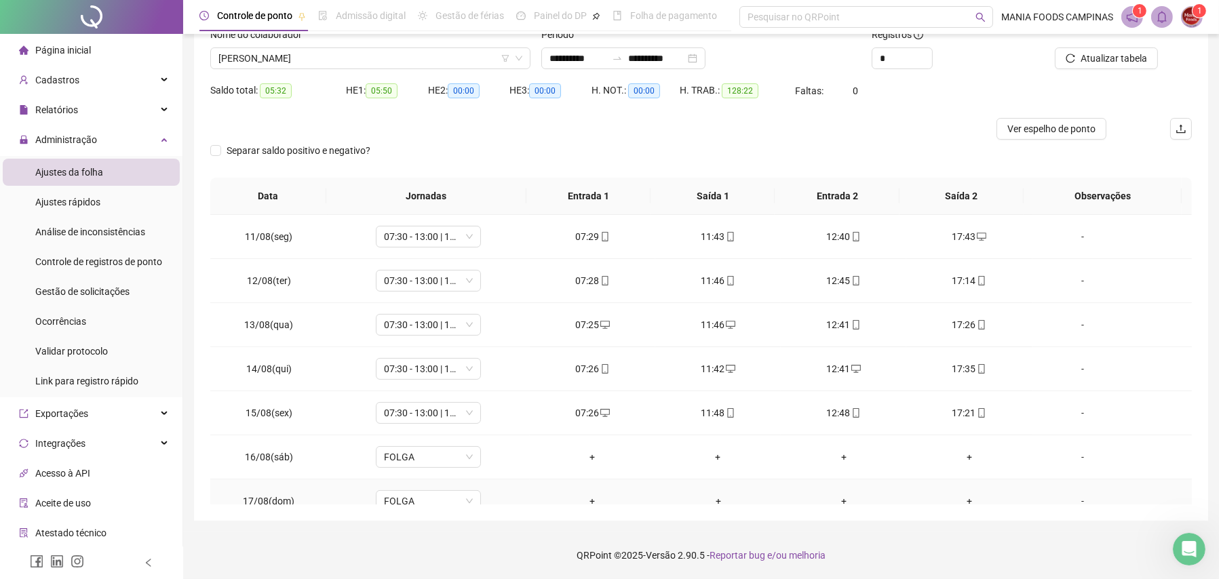
scroll to position [319, 0]
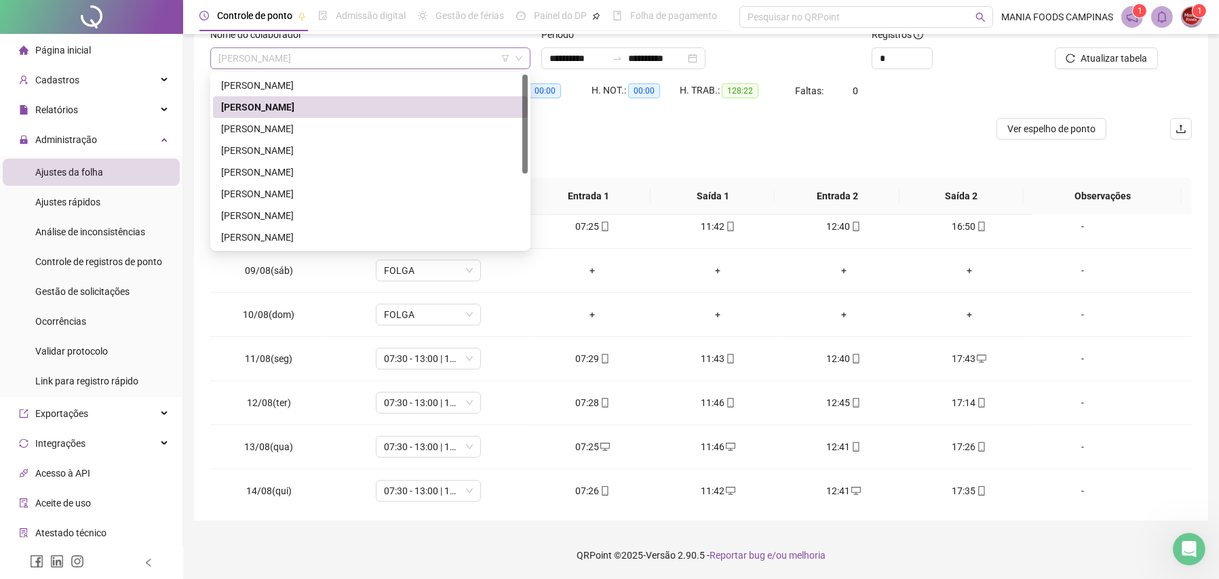
click at [343, 64] on span "[PERSON_NAME]" at bounding box center [370, 58] width 304 height 20
click at [275, 85] on div "[PERSON_NAME]" at bounding box center [370, 85] width 298 height 15
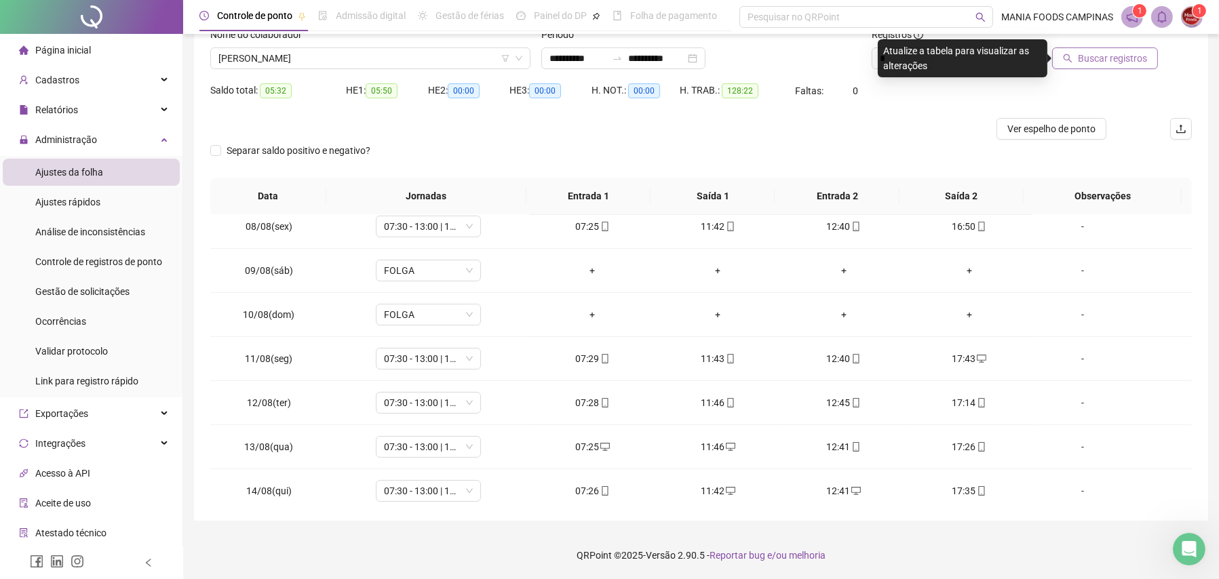
click at [1103, 64] on span "Buscar registros" at bounding box center [1112, 58] width 69 height 15
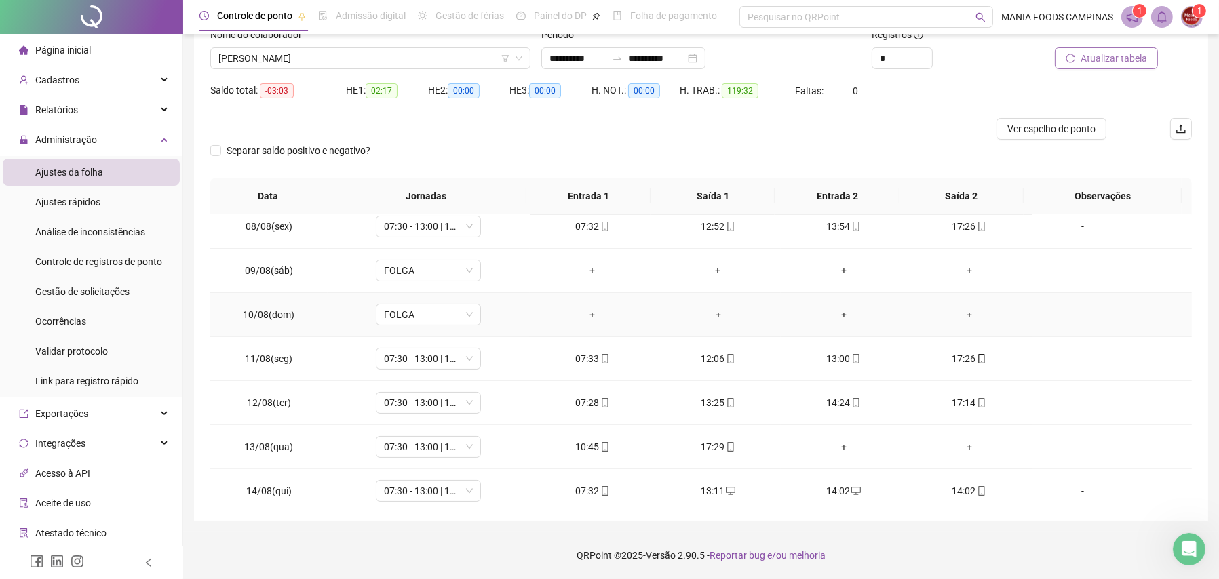
scroll to position [590, 0]
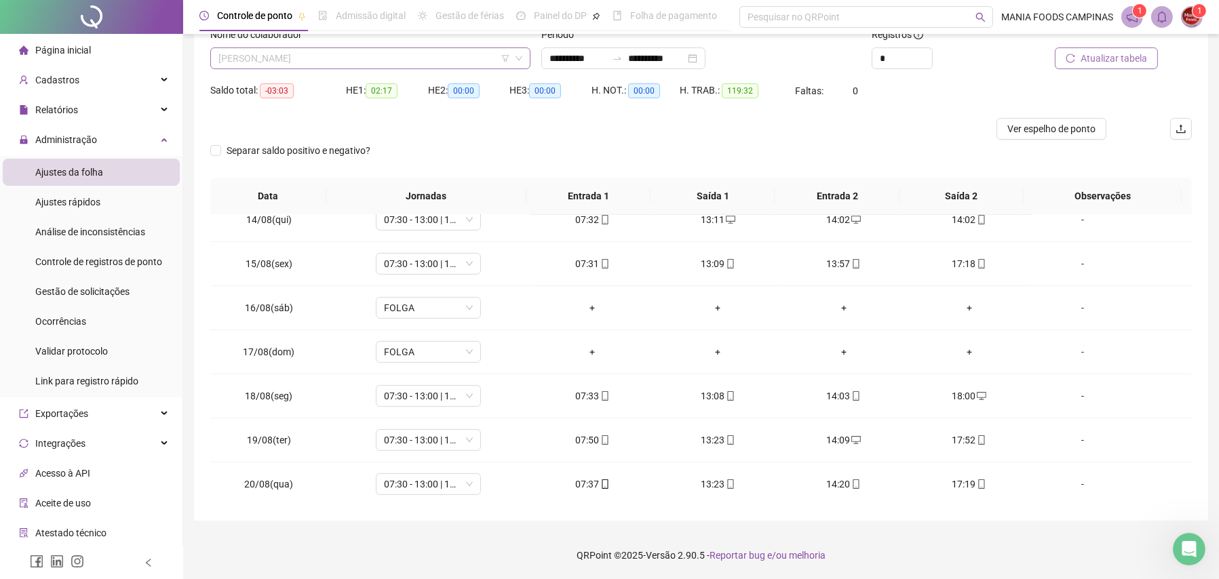
click at [477, 64] on span "[PERSON_NAME]" at bounding box center [370, 58] width 304 height 20
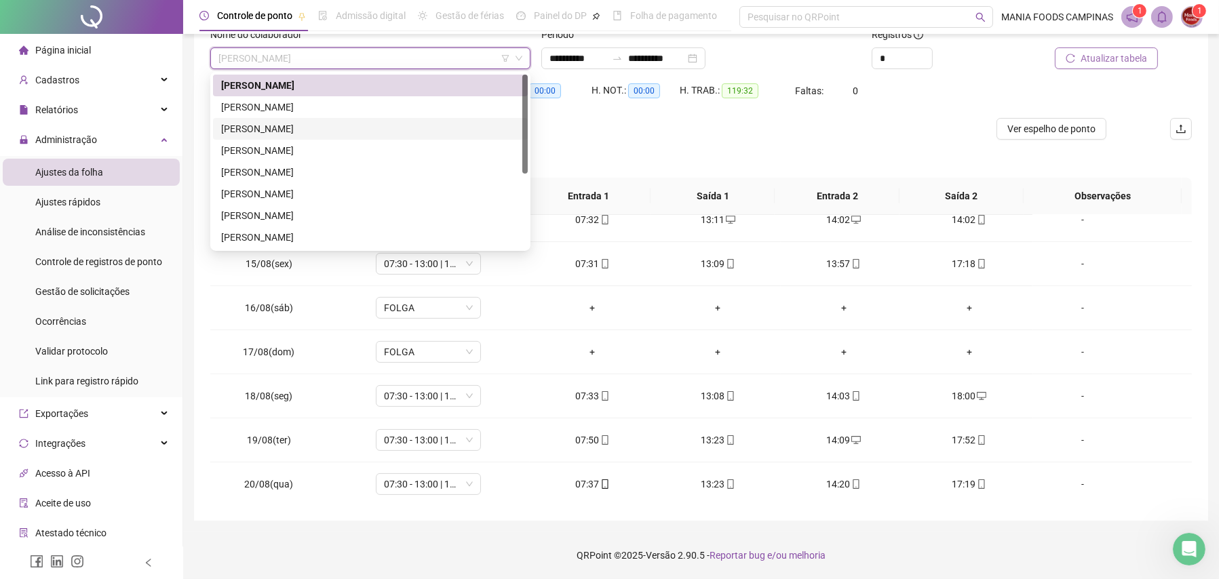
click at [234, 125] on div "[PERSON_NAME]" at bounding box center [370, 128] width 298 height 15
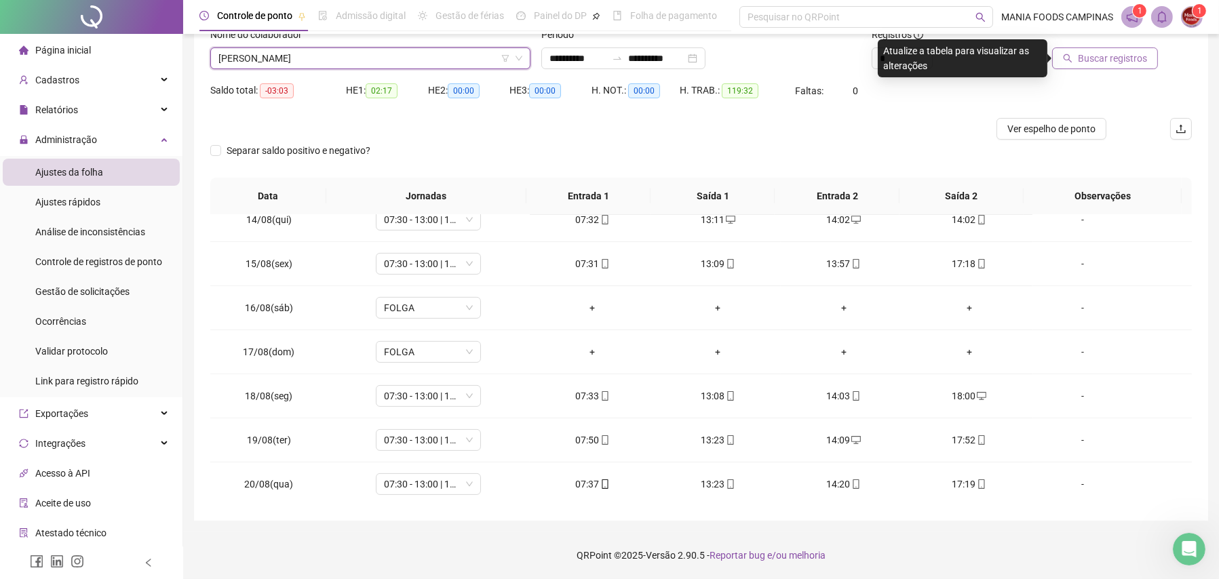
click at [1083, 51] on span "Buscar registros" at bounding box center [1112, 58] width 69 height 15
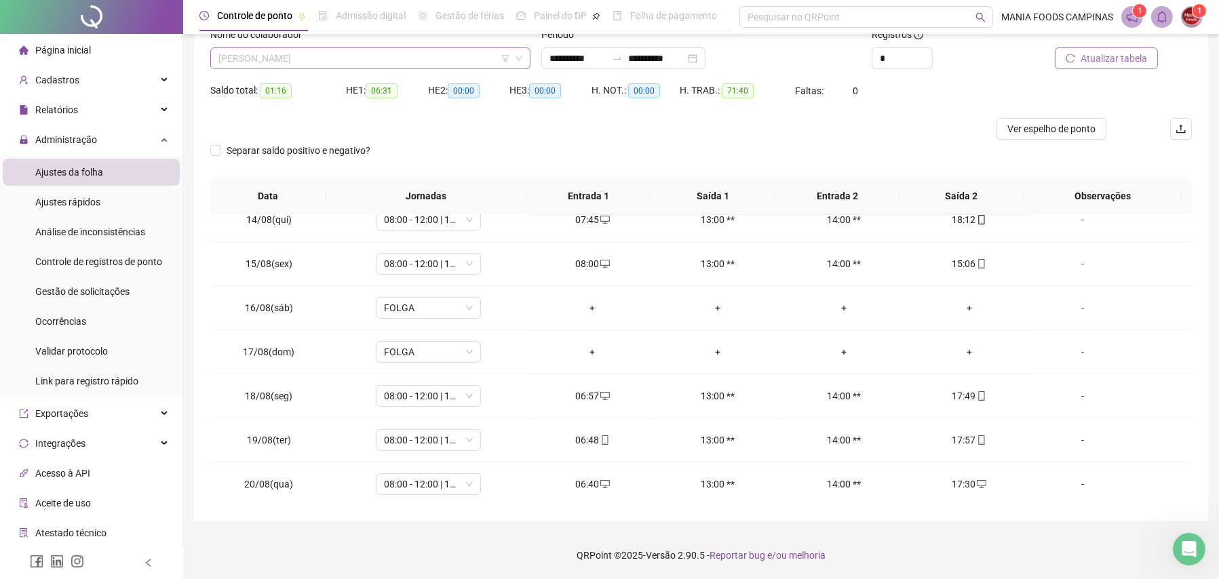
click at [286, 54] on span "[PERSON_NAME]" at bounding box center [370, 58] width 304 height 20
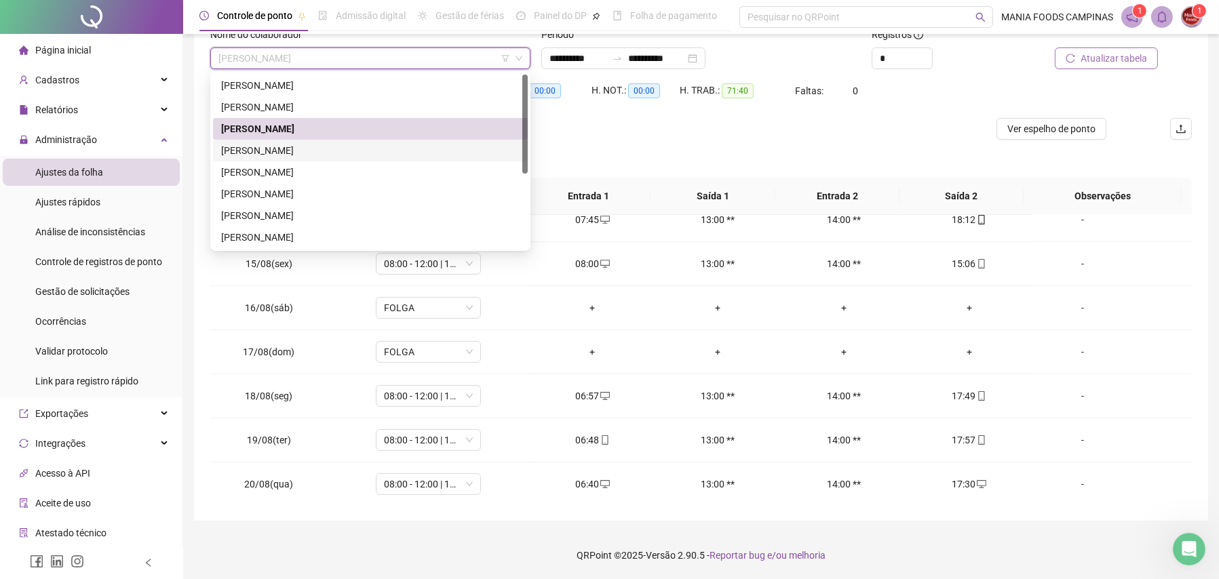
click at [244, 143] on div "[PERSON_NAME]" at bounding box center [370, 150] width 298 height 15
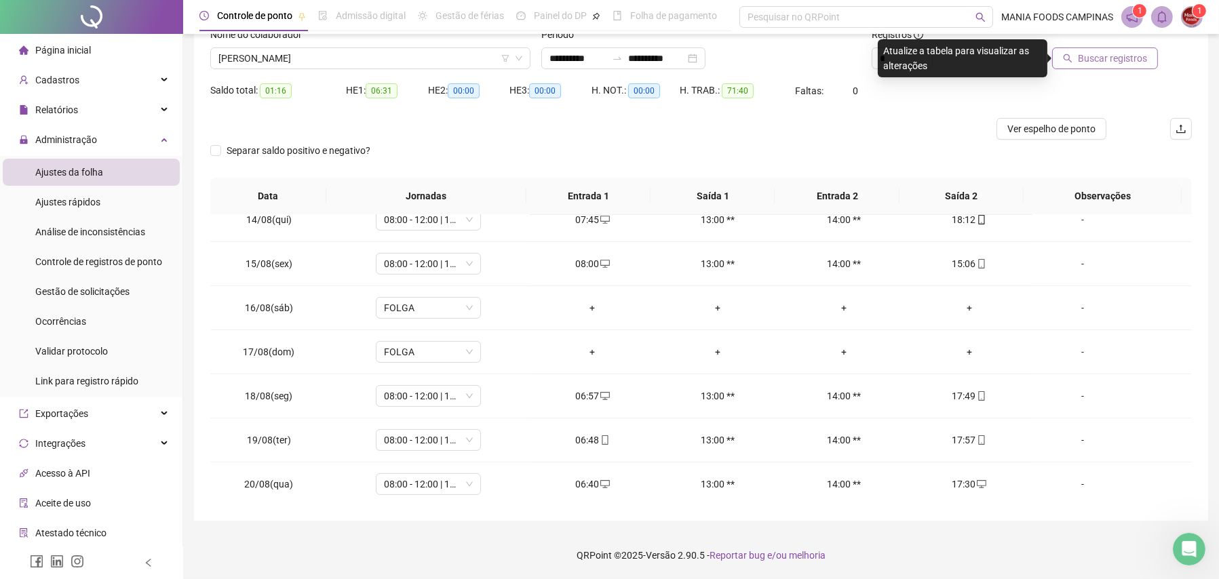
click at [1105, 50] on button "Buscar registros" at bounding box center [1105, 58] width 106 height 22
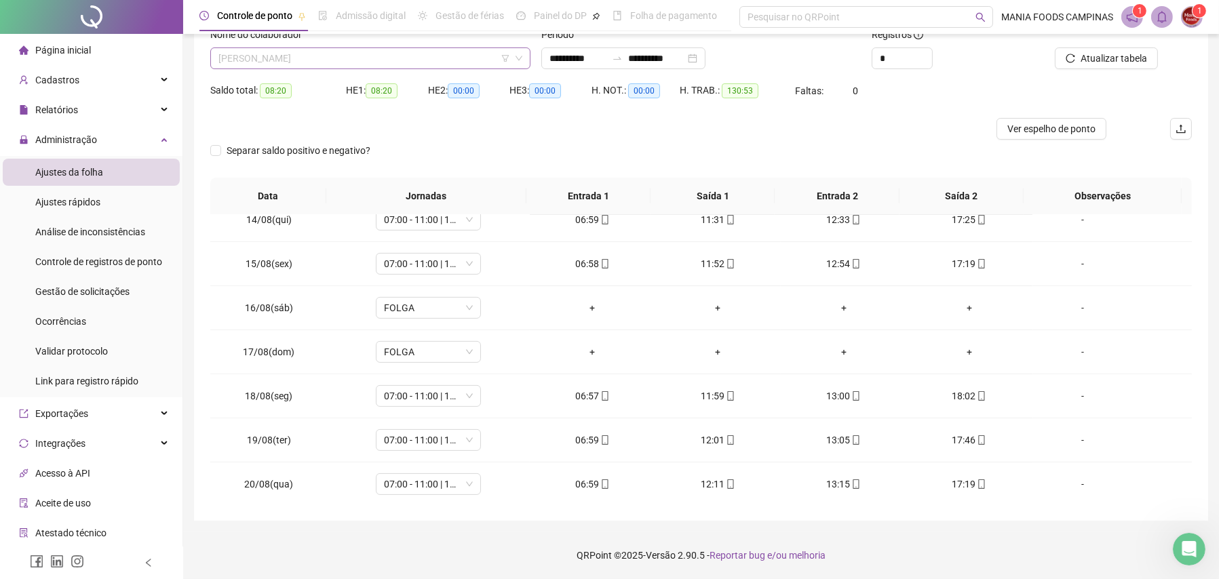
click at [270, 53] on span "[PERSON_NAME]" at bounding box center [370, 58] width 304 height 20
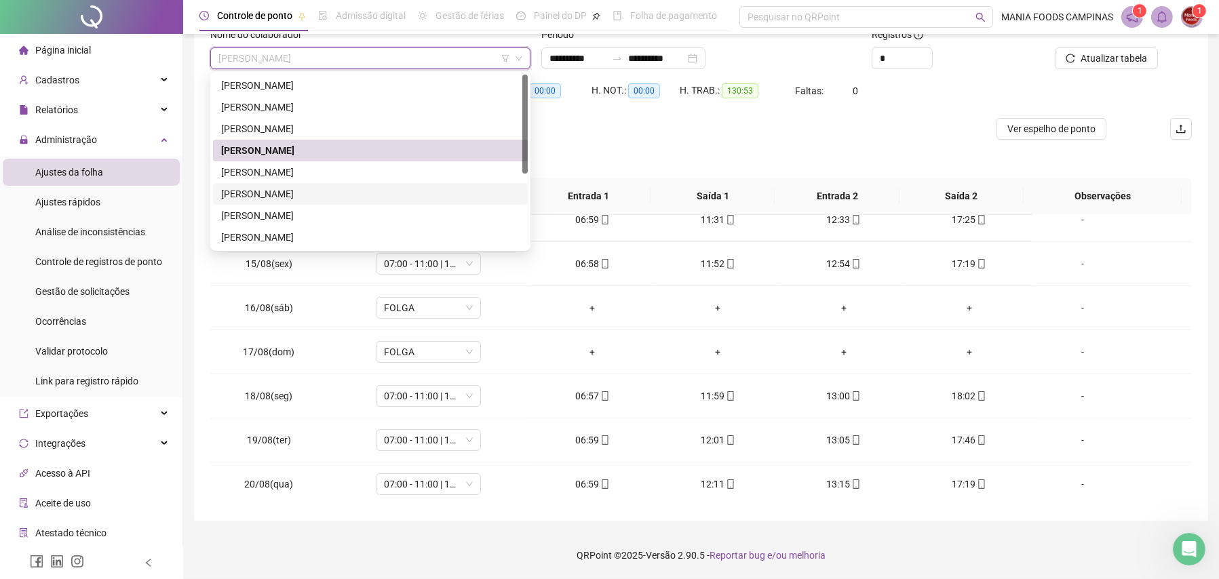
click at [254, 195] on div "[PERSON_NAME]" at bounding box center [370, 194] width 298 height 15
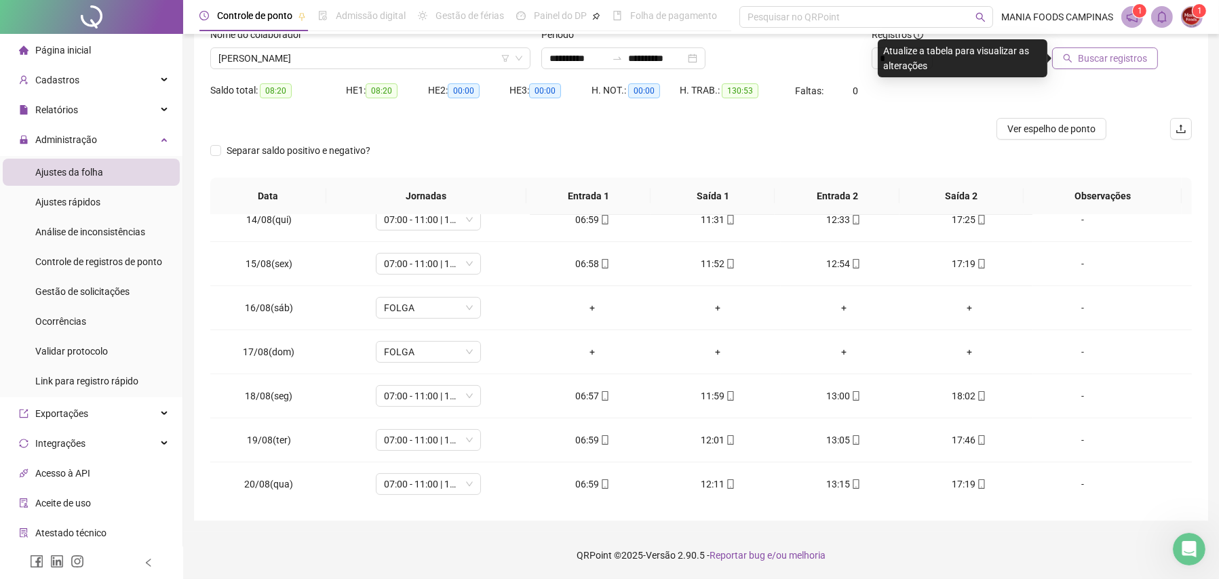
click at [1108, 60] on span "Buscar registros" at bounding box center [1112, 58] width 69 height 15
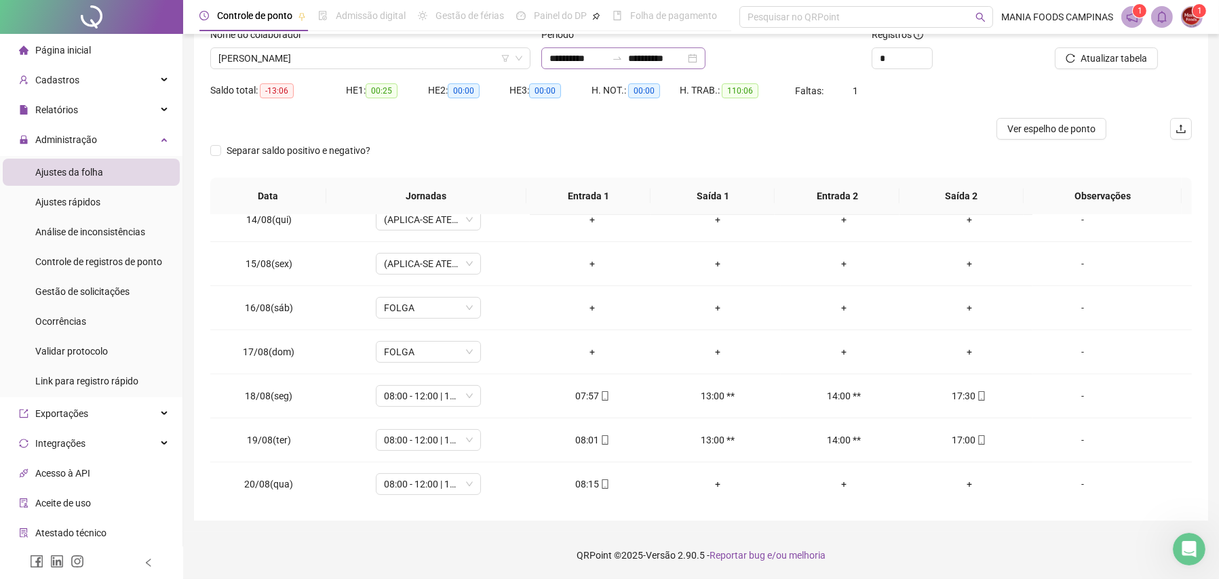
click at [705, 56] on div "**********" at bounding box center [623, 58] width 164 height 22
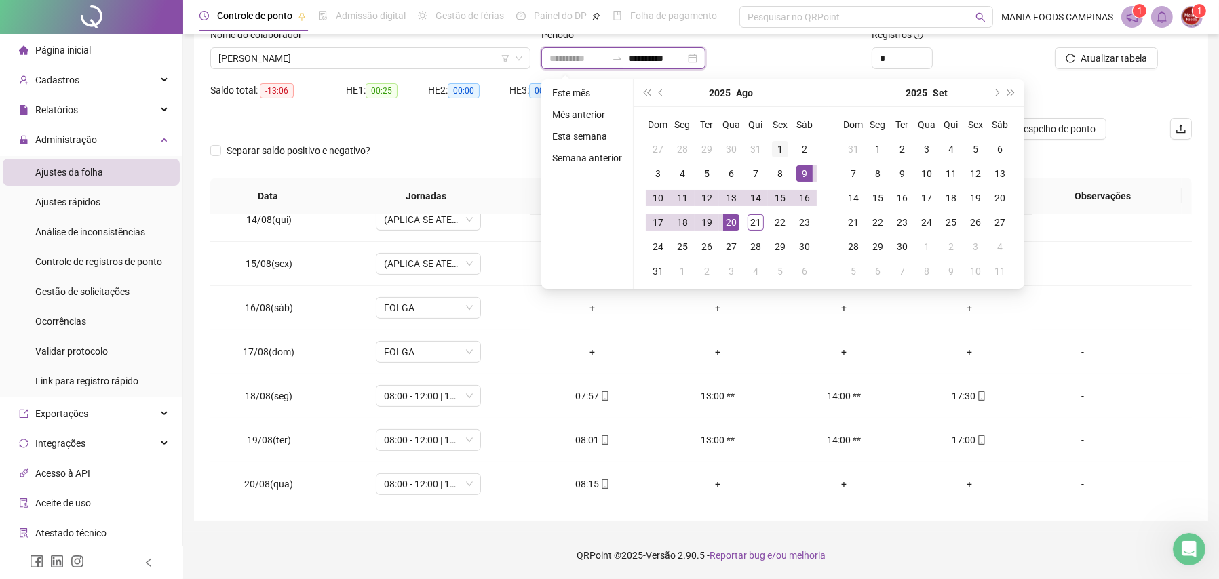
type input "**********"
click at [776, 150] on div "1" at bounding box center [780, 149] width 16 height 16
type input "**********"
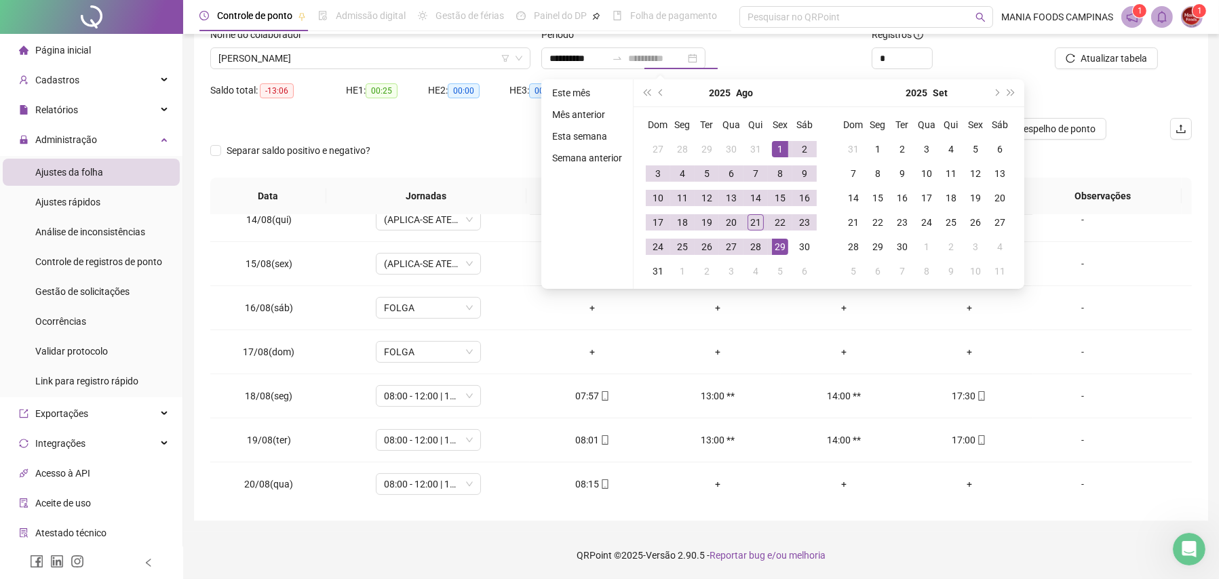
click at [781, 243] on div "29" at bounding box center [780, 247] width 16 height 16
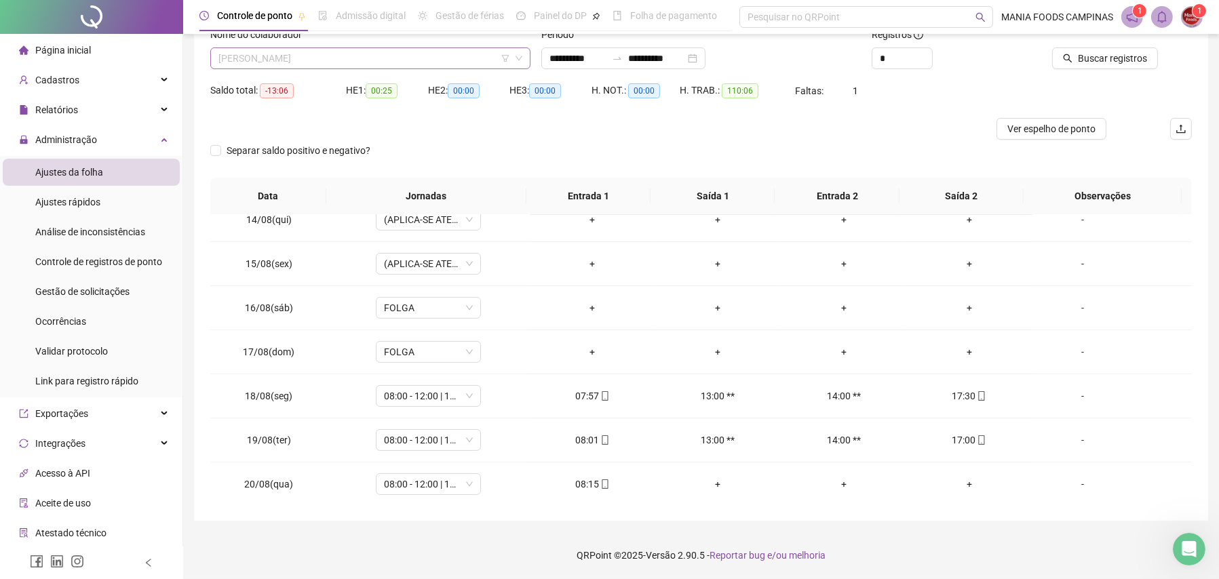
click at [359, 60] on span "[PERSON_NAME]" at bounding box center [370, 58] width 304 height 20
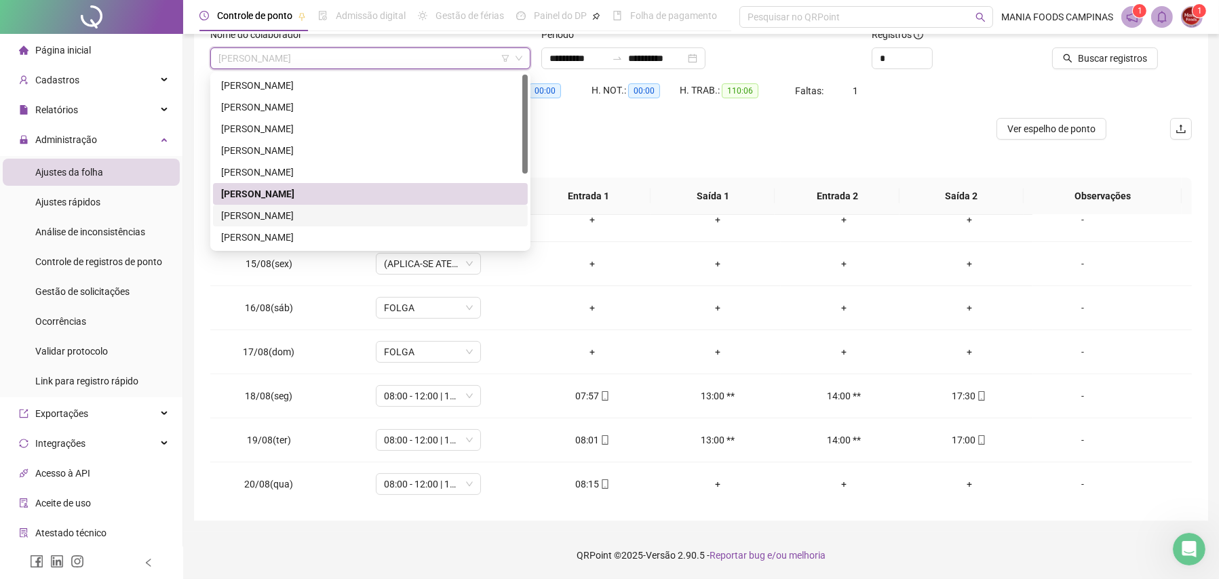
click at [242, 213] on div "[PERSON_NAME]" at bounding box center [370, 215] width 298 height 15
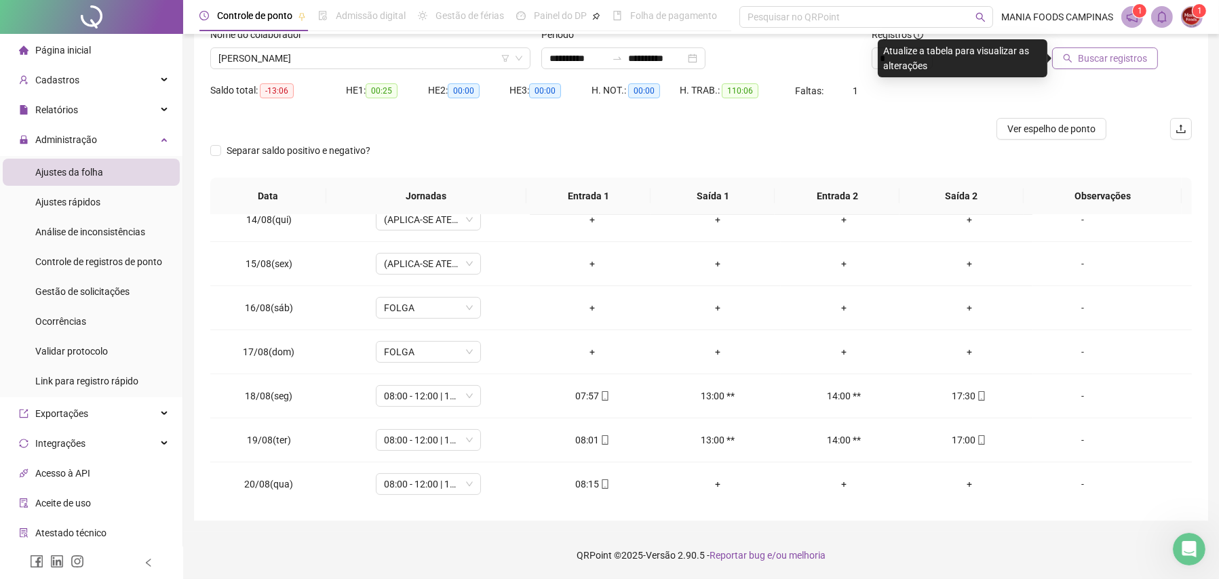
click at [1110, 58] on span "Buscar registros" at bounding box center [1112, 58] width 69 height 15
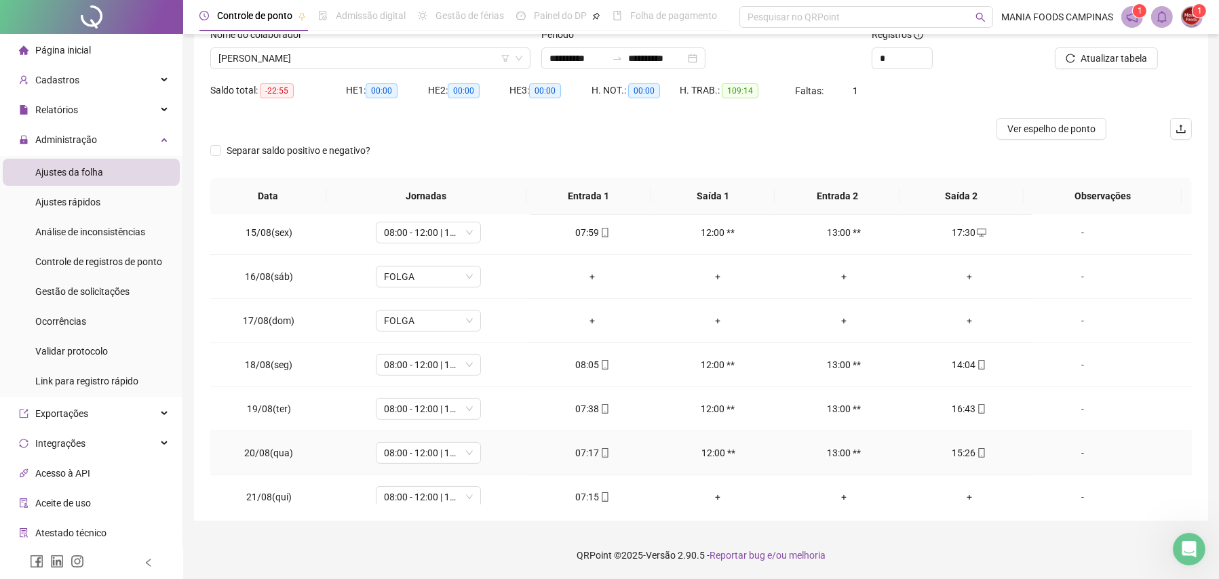
scroll to position [634, 0]
